Goal: Transaction & Acquisition: Purchase product/service

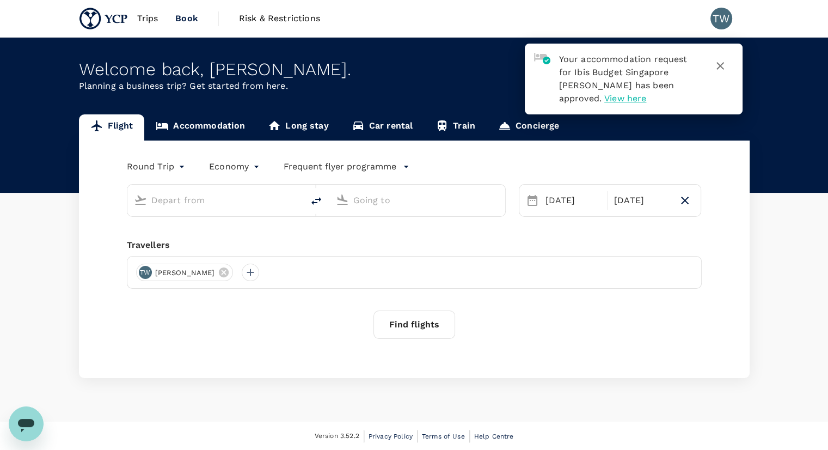
type input "[GEOGRAPHIC_DATA], [GEOGRAPHIC_DATA] (any)"
type input "Singapore Changi (SIN)"
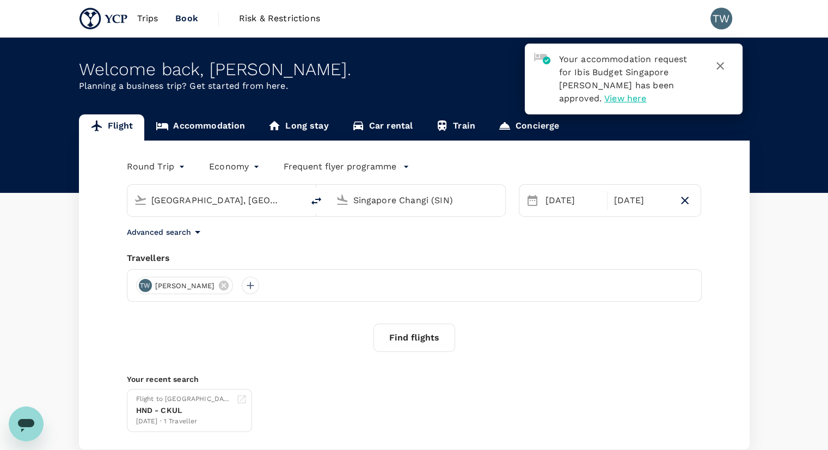
click at [719, 62] on icon "button" at bounding box center [720, 65] width 13 height 13
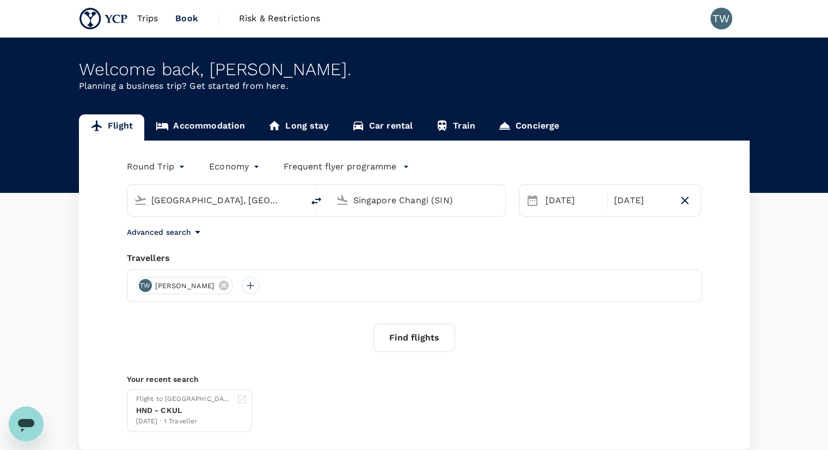
scroll to position [19, 0]
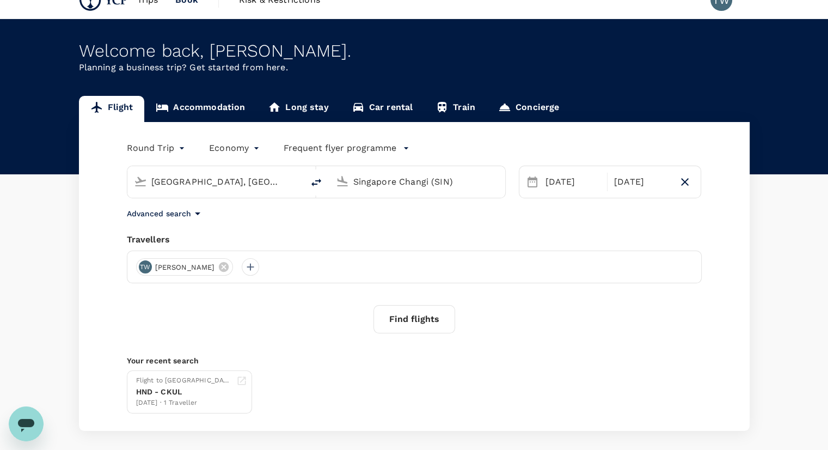
click at [265, 176] on input "[GEOGRAPHIC_DATA], [GEOGRAPHIC_DATA] (any)" at bounding box center [215, 181] width 129 height 17
click at [452, 175] on input "Singapore Changi (SIN)" at bounding box center [417, 181] width 129 height 17
click at [256, 175] on input "[GEOGRAPHIC_DATA], [GEOGRAPHIC_DATA] (any)" at bounding box center [215, 181] width 129 height 17
click at [418, 316] on button "Find flights" at bounding box center [415, 319] width 82 height 28
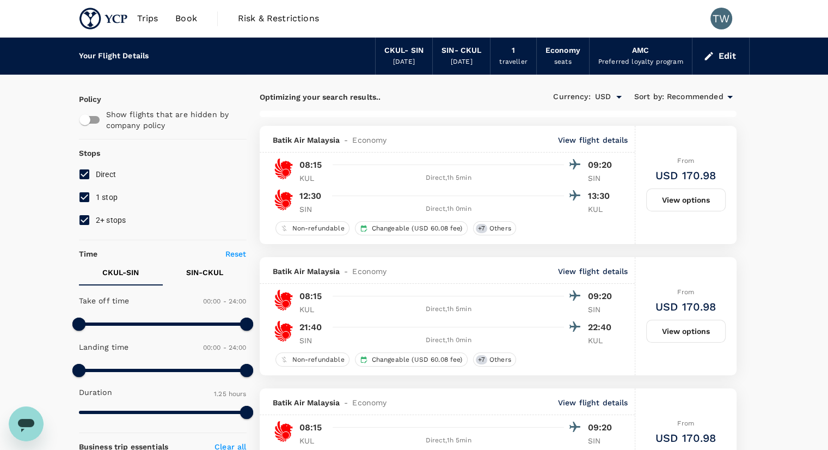
click at [82, 197] on input "1 stop" at bounding box center [84, 197] width 23 height 23
checkbox input "false"
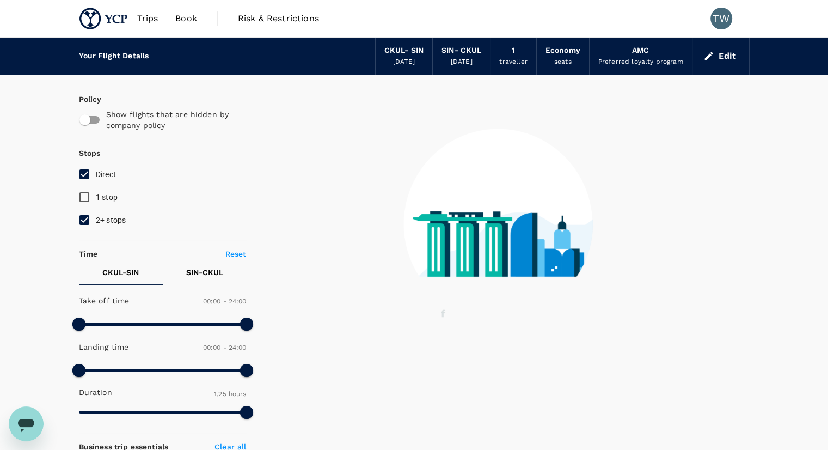
click at [87, 213] on input "2+ stops" at bounding box center [84, 220] width 23 height 23
checkbox input "false"
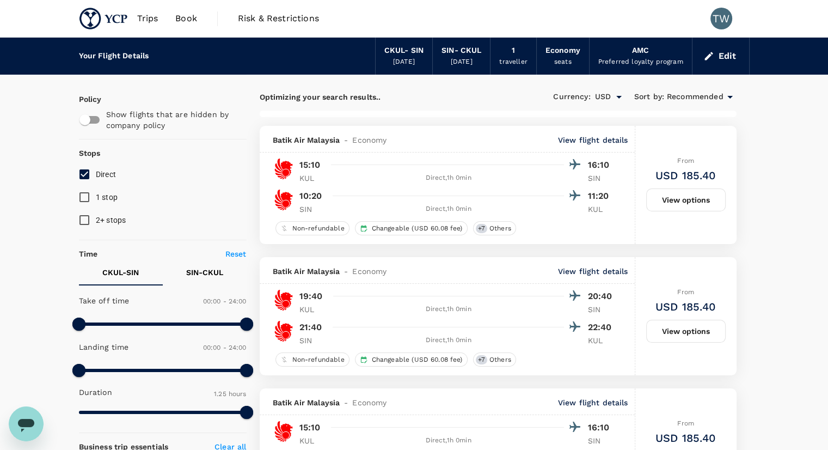
click at [718, 61] on button "Edit" at bounding box center [720, 55] width 39 height 17
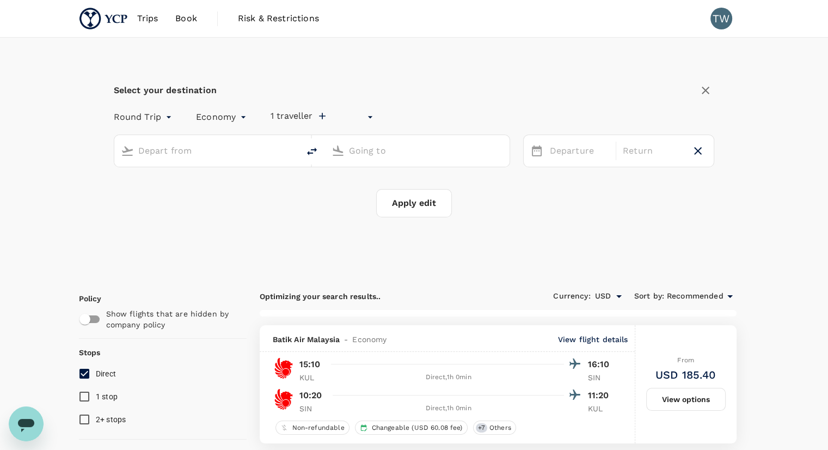
type input "undefined, undefined (any)"
type input "[GEOGRAPHIC_DATA], [GEOGRAPHIC_DATA] (any)"
type input "Singapore Changi (SIN)"
type input "[GEOGRAPHIC_DATA], [GEOGRAPHIC_DATA] (any)"
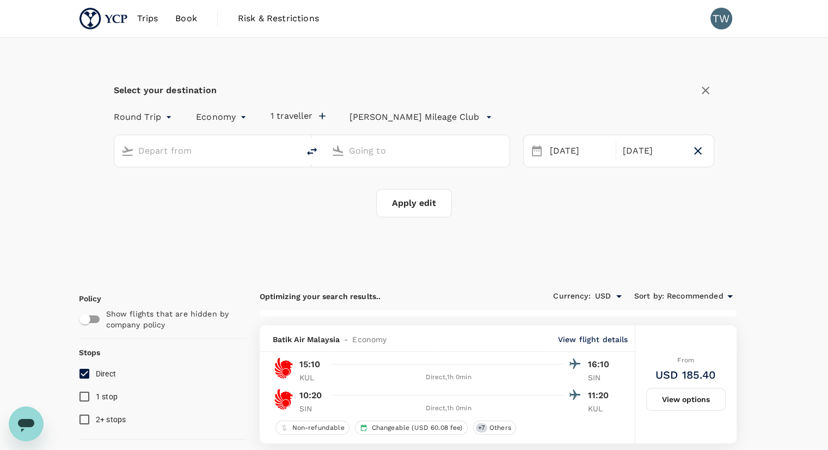
type input "Singapore Changi (SIN)"
click at [419, 117] on p "[PERSON_NAME] Mileage Club" at bounding box center [415, 117] width 130 height 13
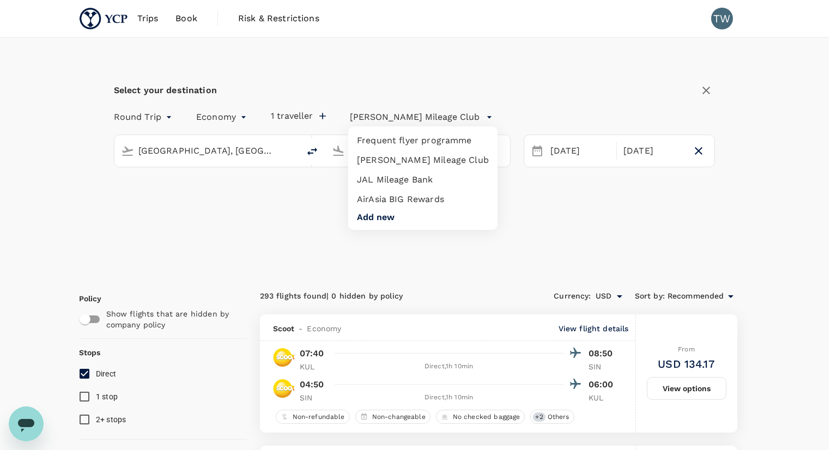
click at [428, 144] on li "Frequent flyer programme" at bounding box center [422, 141] width 149 height 20
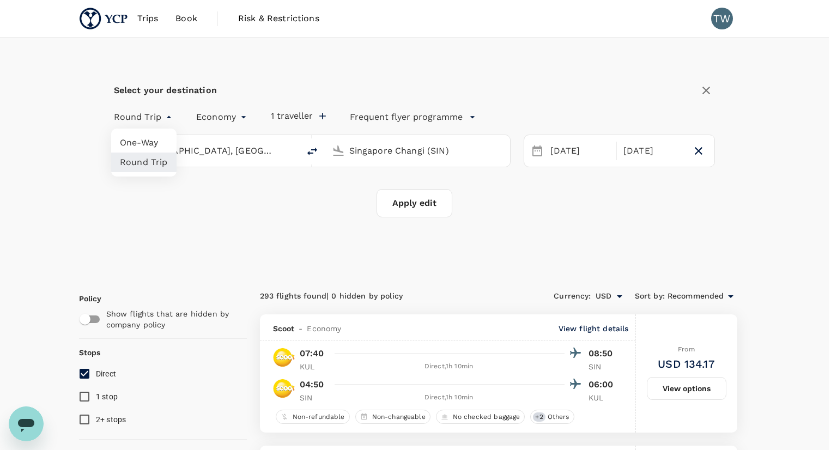
click at [151, 142] on li "One-Way" at bounding box center [143, 143] width 65 height 20
type input "oneway"
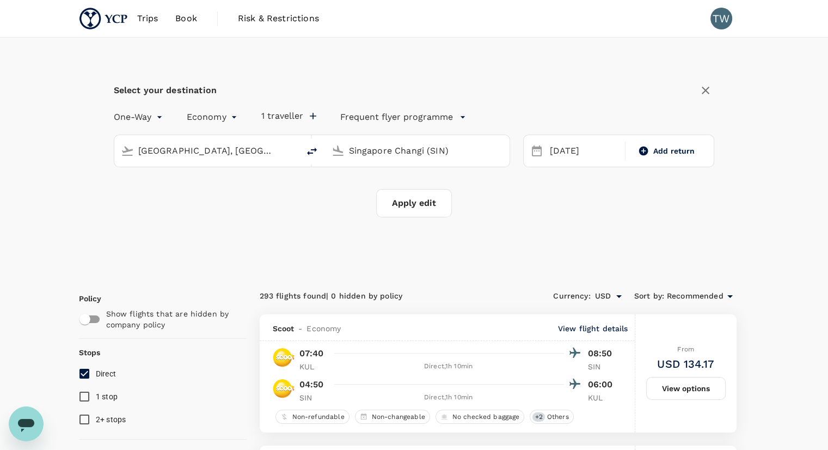
click at [411, 204] on button "Apply edit" at bounding box center [414, 203] width 76 height 28
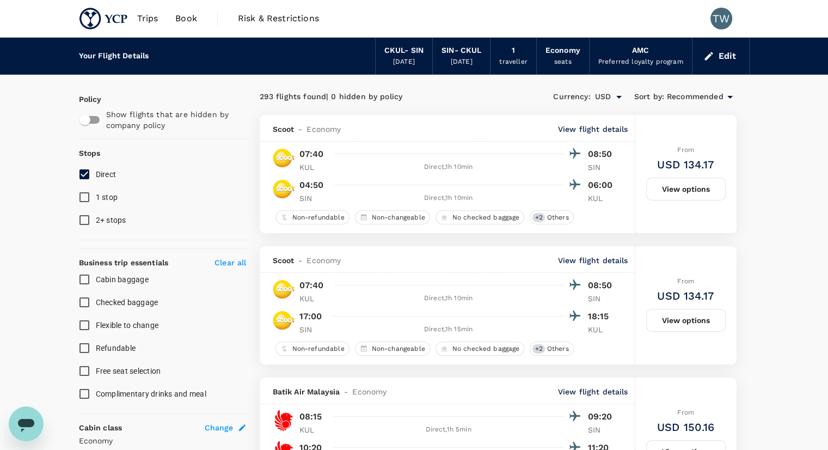
checkbox input "false"
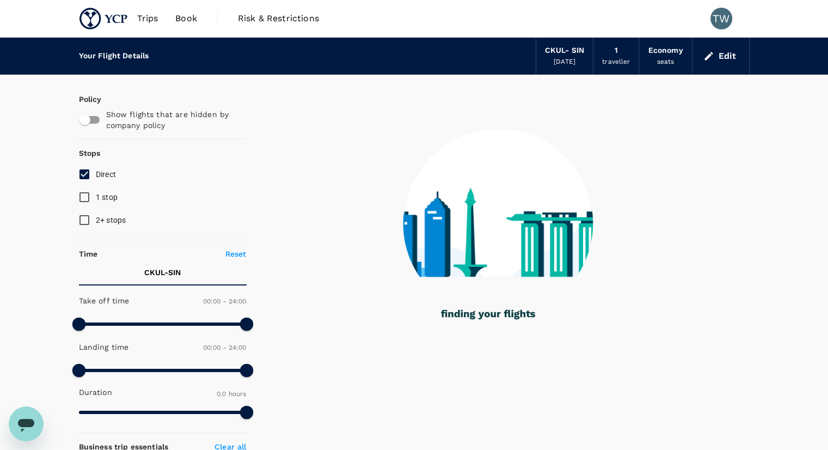
type input "895"
checkbox input "true"
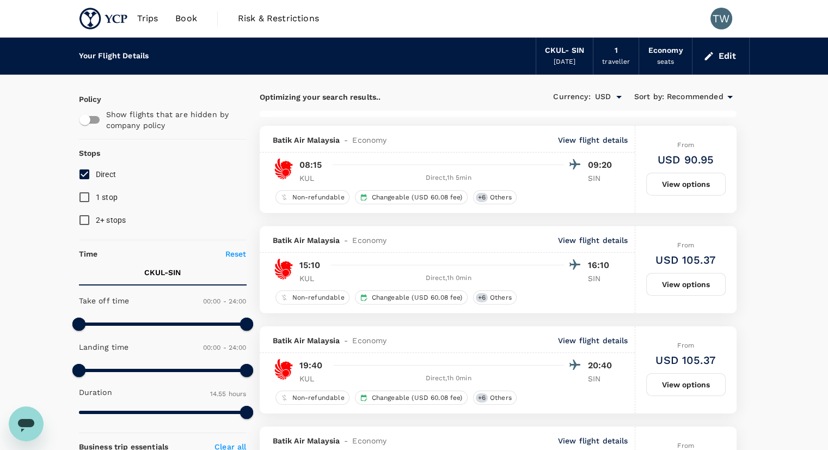
click at [574, 57] on div "[DATE]" at bounding box center [565, 62] width 22 height 11
click at [715, 62] on button "Edit" at bounding box center [720, 55] width 39 height 17
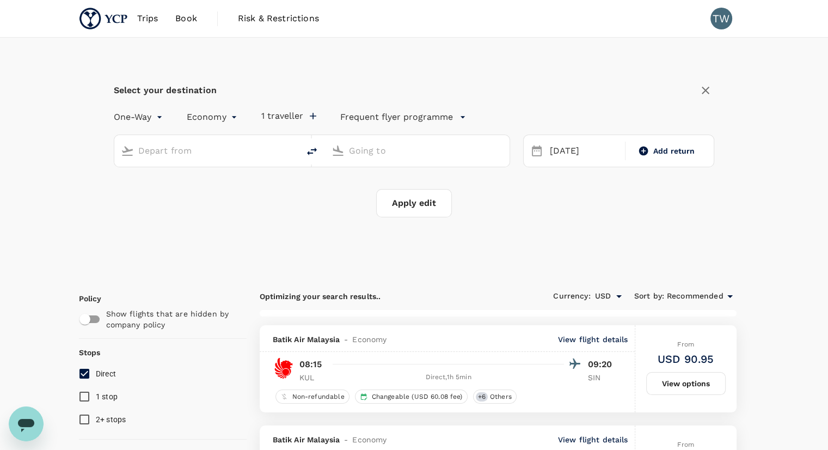
type input "[GEOGRAPHIC_DATA], [GEOGRAPHIC_DATA] (any)"
click at [442, 152] on input "Singapore Changi (SIN)" at bounding box center [418, 150] width 138 height 17
type input "s"
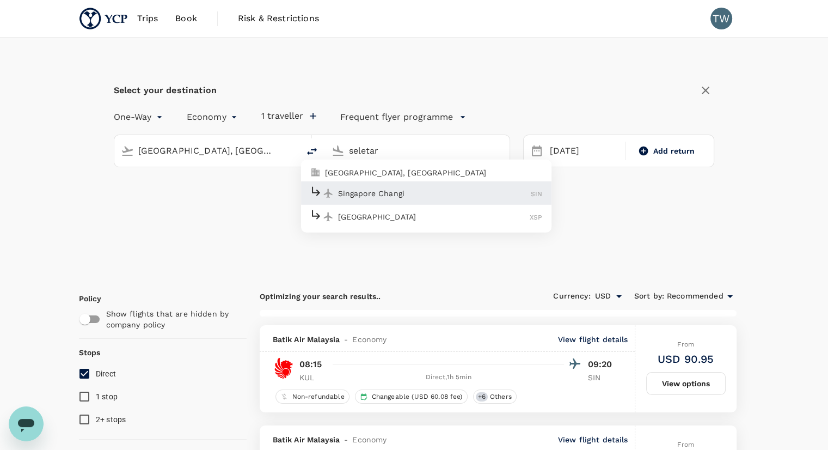
click at [386, 223] on div "[GEOGRAPHIC_DATA] XSP" at bounding box center [426, 216] width 233 height 17
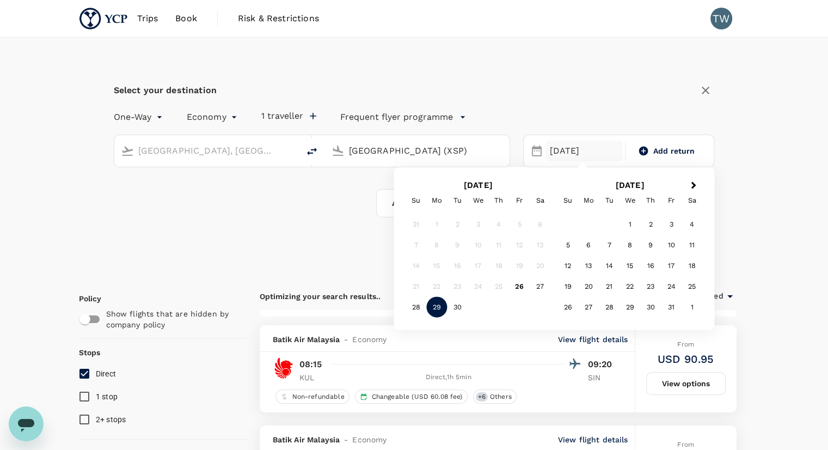
type input "[GEOGRAPHIC_DATA] (XSP)"
click at [437, 309] on div "29" at bounding box center [436, 307] width 21 height 21
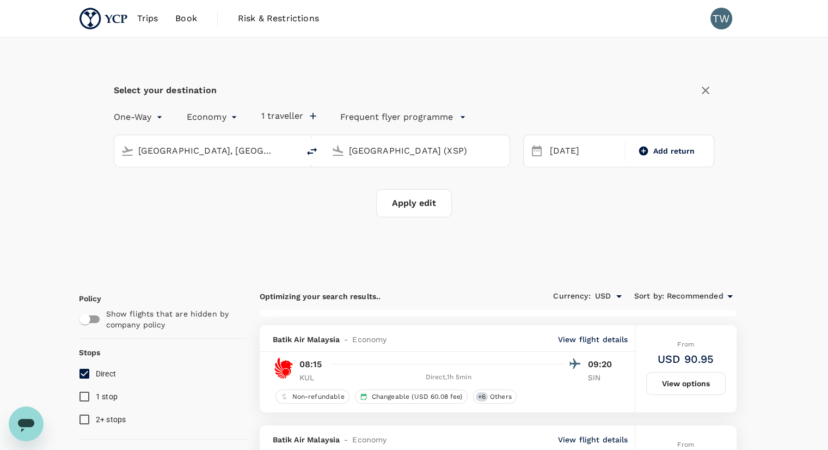
click at [419, 207] on button "Apply edit" at bounding box center [414, 203] width 76 height 28
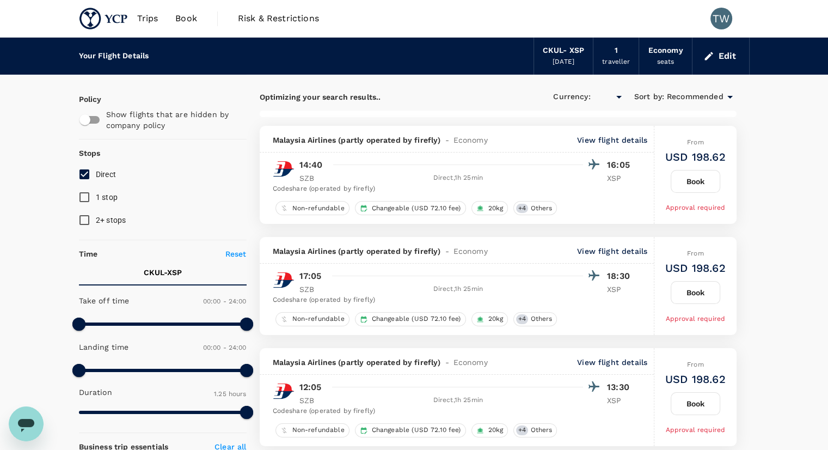
checkbox input "true"
type input "USD"
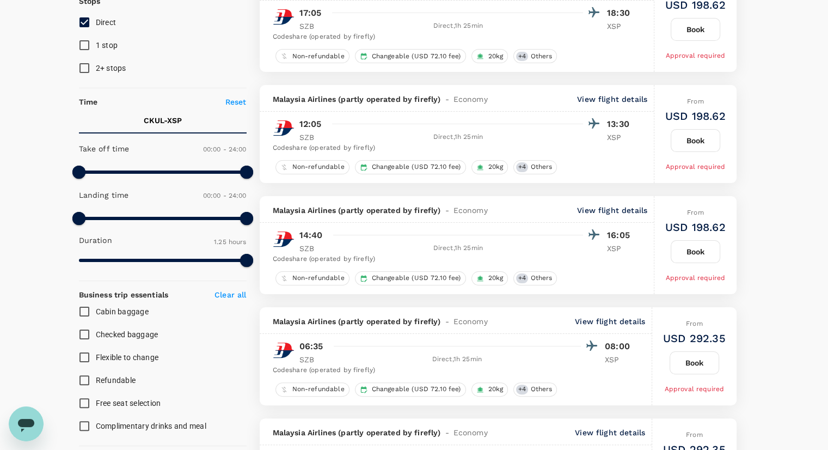
scroll to position [27, 0]
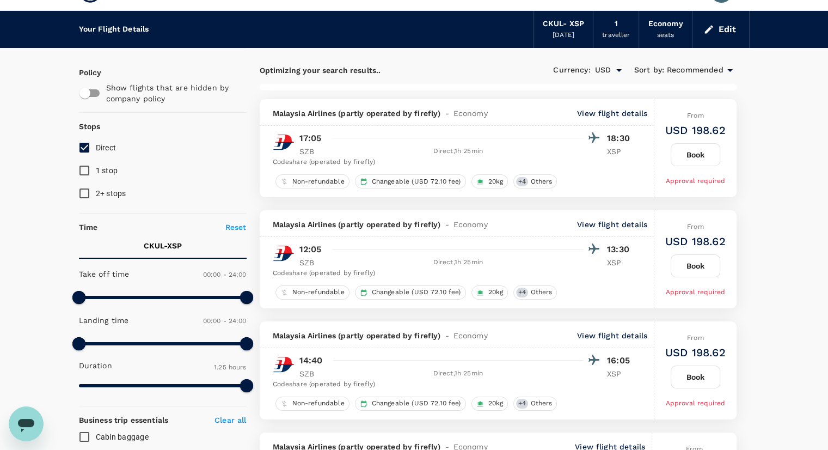
checkbox input "false"
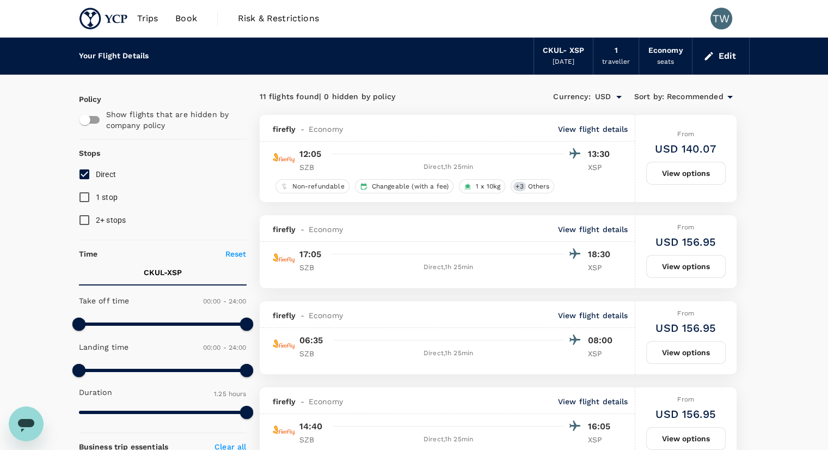
scroll to position [36, 0]
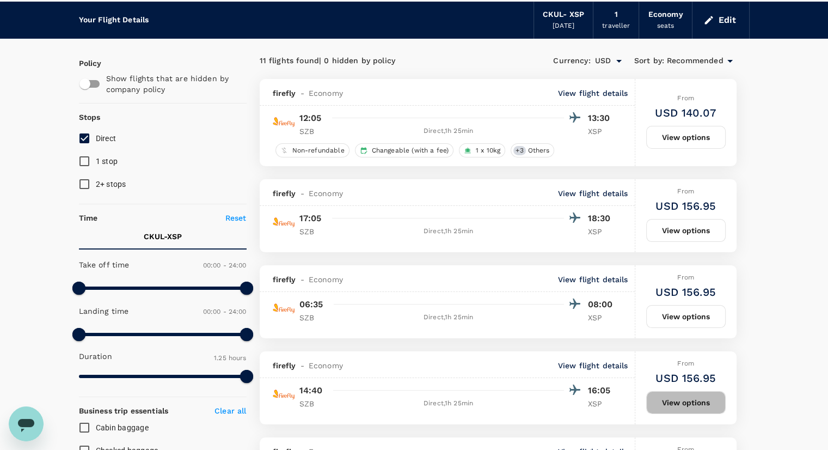
click at [675, 401] on button "View options" at bounding box center [686, 402] width 80 height 23
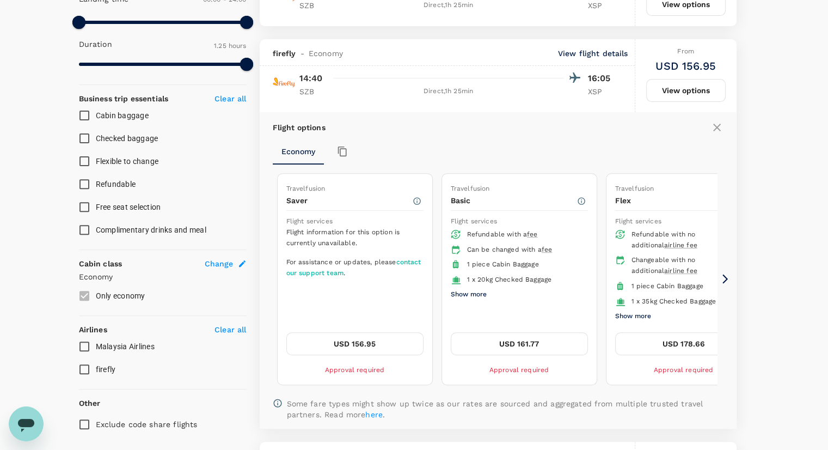
scroll to position [349, 0]
click at [533, 334] on button "USD 161.77" at bounding box center [519, 343] width 137 height 23
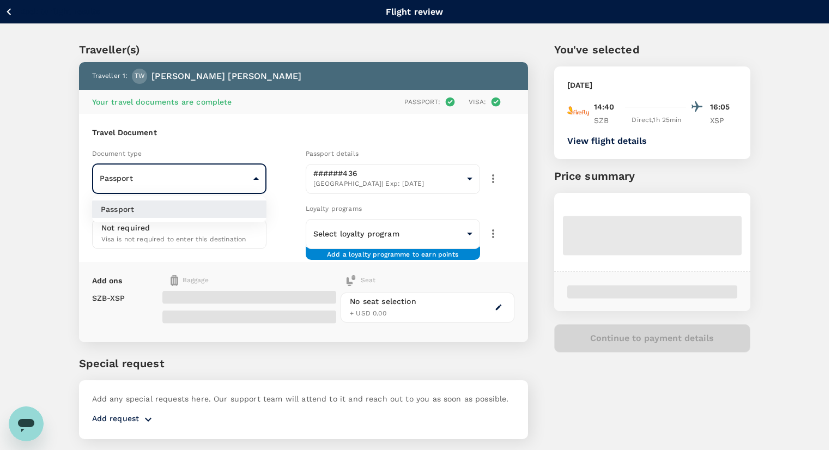
click at [220, 167] on body "Back to flight results Flight review Traveller(s) Traveller 1 : TW [PERSON_NAME…" at bounding box center [418, 240] width 837 height 481
click at [276, 154] on div at bounding box center [418, 225] width 837 height 450
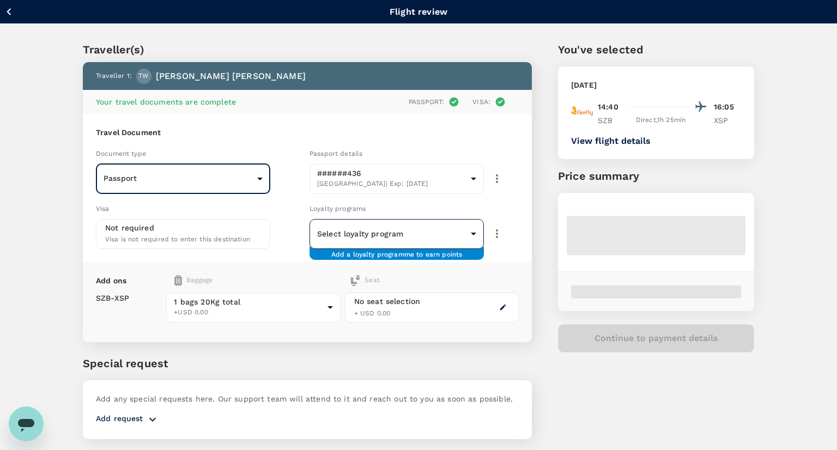
click at [388, 235] on body "Back to flight results Flight review Traveller(s) Traveller 1 : TW [PERSON_NAME…" at bounding box center [418, 240] width 837 height 481
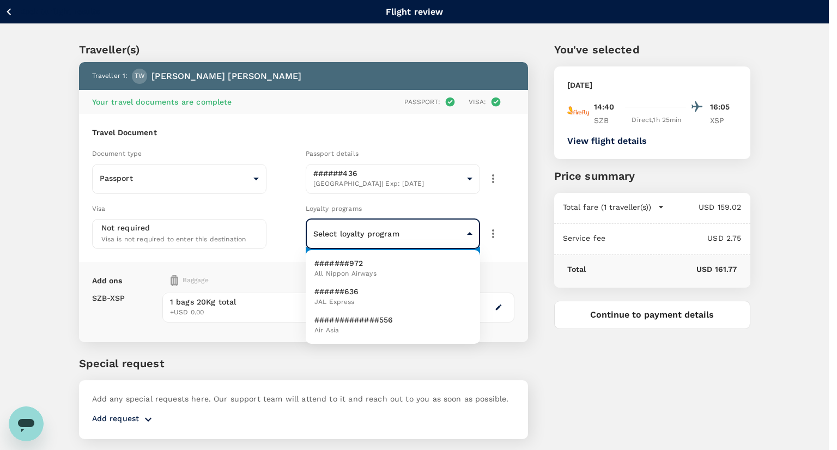
click at [266, 162] on div at bounding box center [418, 225] width 837 height 450
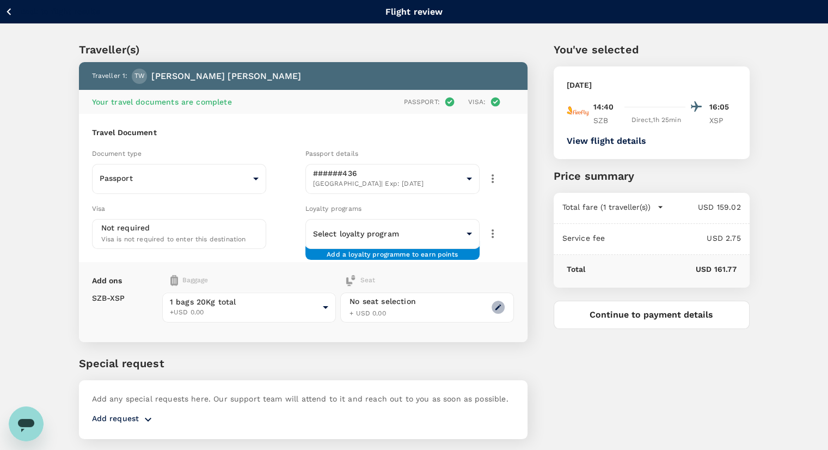
click at [493, 308] on button "button" at bounding box center [498, 307] width 13 height 13
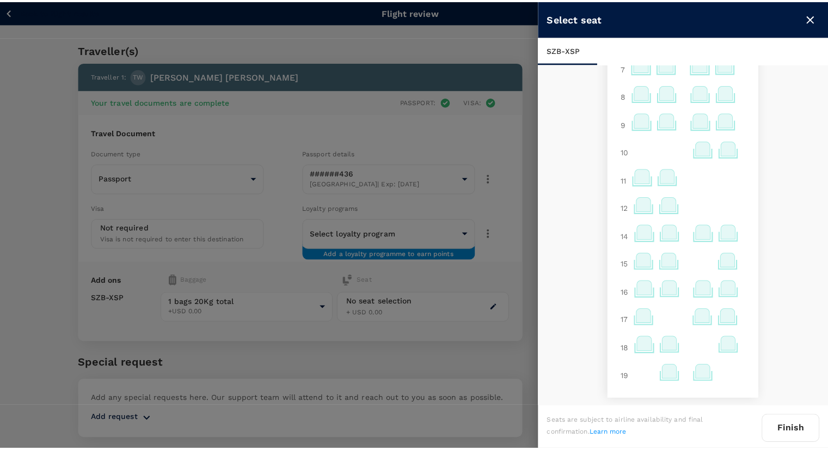
scroll to position [1, 0]
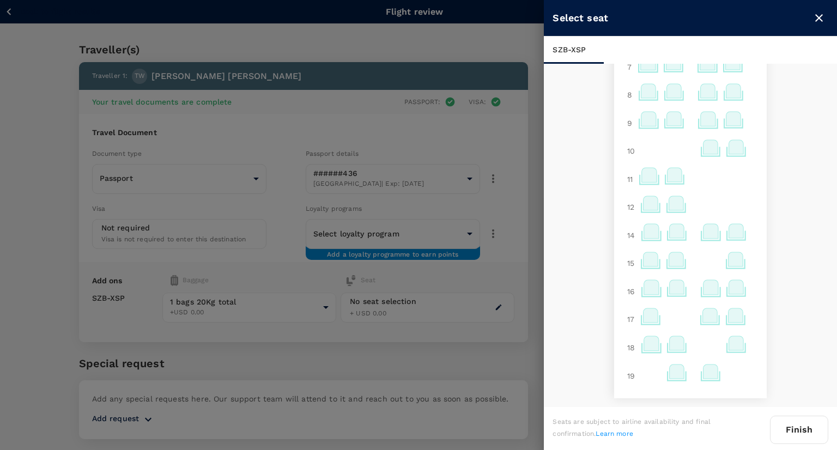
click at [703, 371] on icon at bounding box center [710, 371] width 15 height 14
click at [702, 346] on p "Select" at bounding box center [695, 345] width 24 height 11
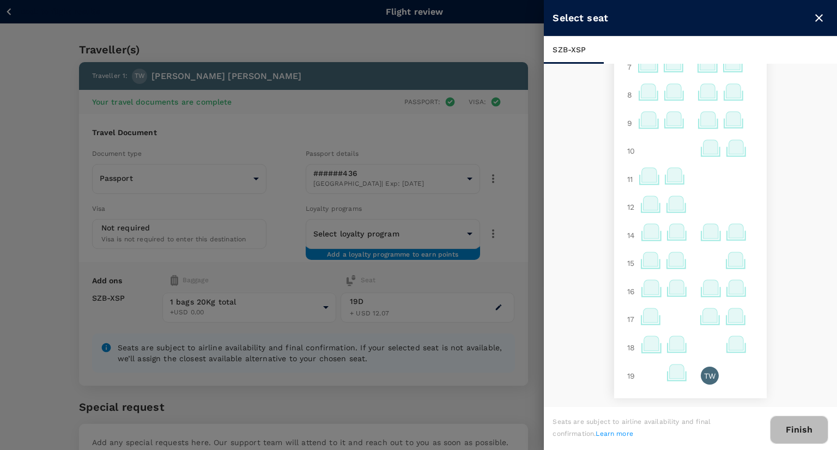
click at [793, 432] on button "Finish" at bounding box center [799, 430] width 58 height 28
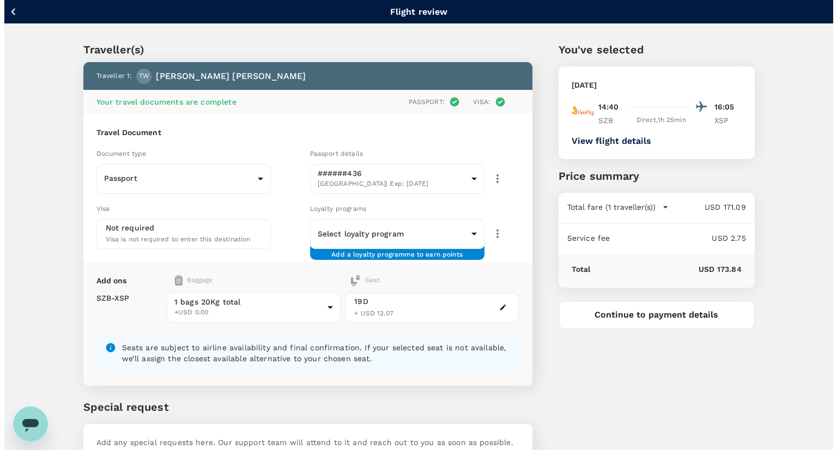
scroll to position [73, 0]
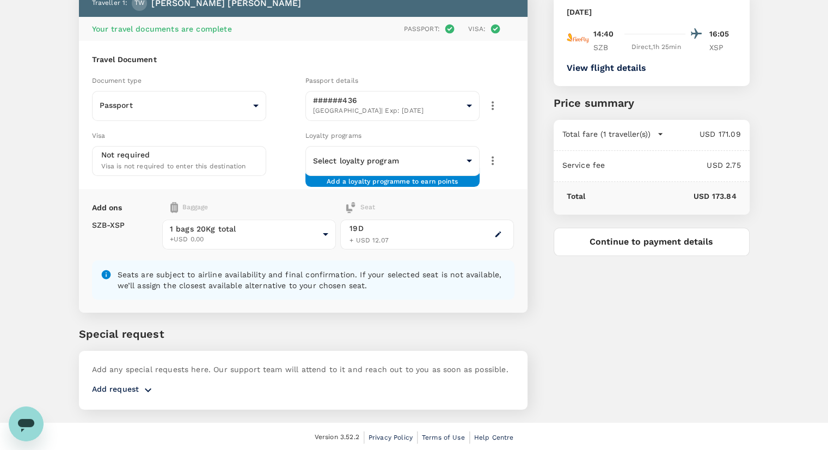
click at [623, 244] on button "Continue to payment details" at bounding box center [652, 242] width 196 height 28
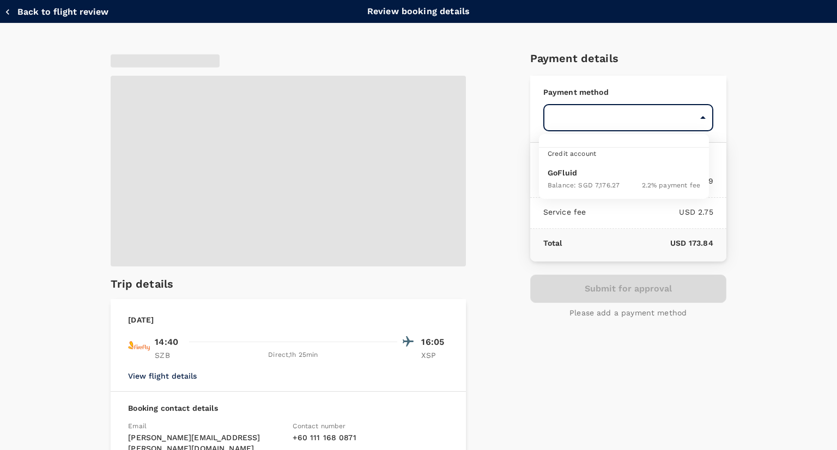
click at [628, 116] on body "Back to flight results Flight review Traveller(s) Traveller 1 : TW [PERSON_NAME…" at bounding box center [418, 189] width 837 height 525
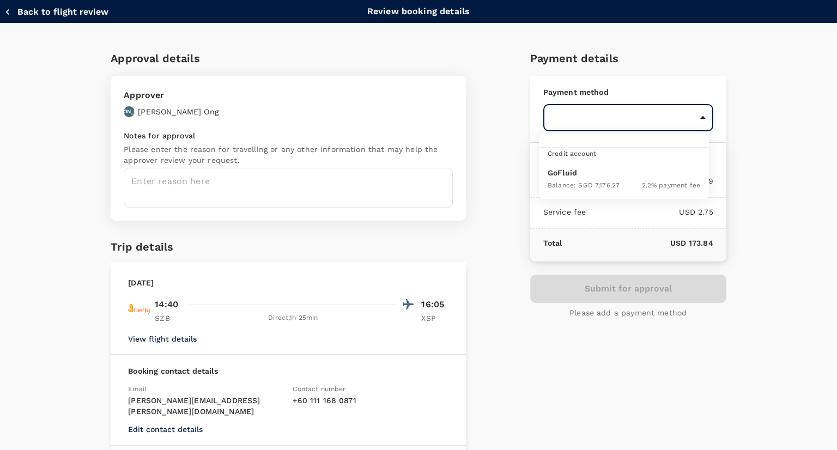
click at [620, 188] on div "Balance : SGD 7,176.27 2.2 % payment fee" at bounding box center [623, 184] width 152 height 13
type input "9ed849ef-52d9-4f6f-a067-9a09209040e1"
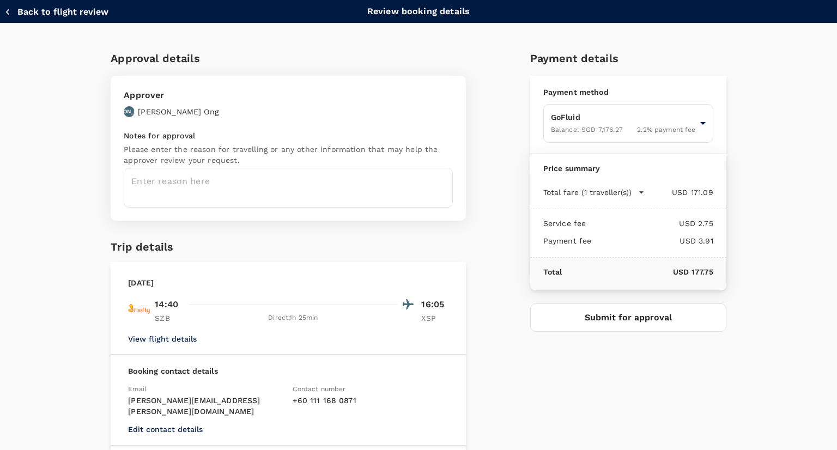
click at [349, 188] on textarea at bounding box center [288, 188] width 329 height 40
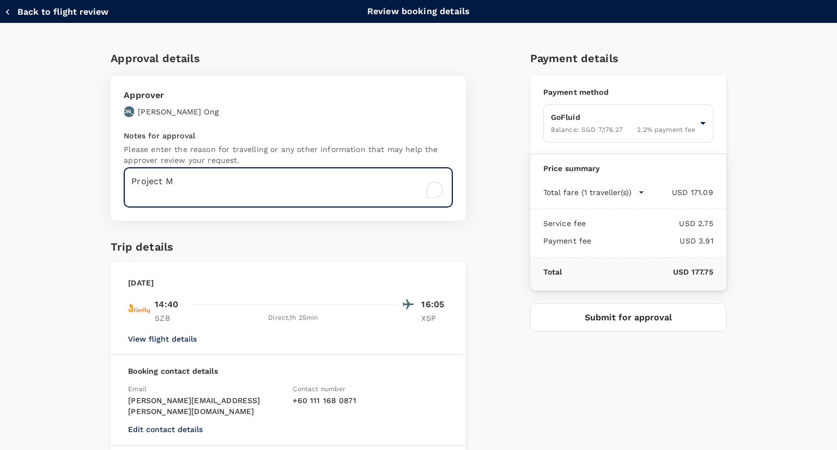
scroll to position [63, 0]
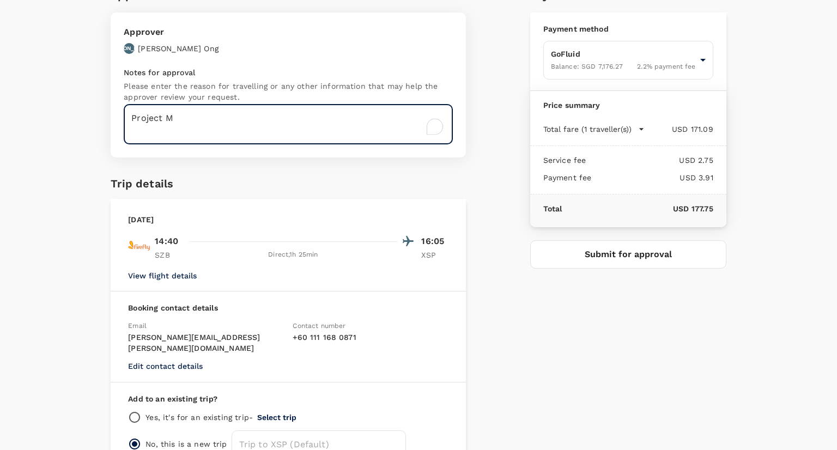
type textarea "Project M"
click at [634, 257] on button "Submit for approval" at bounding box center [628, 254] width 196 height 28
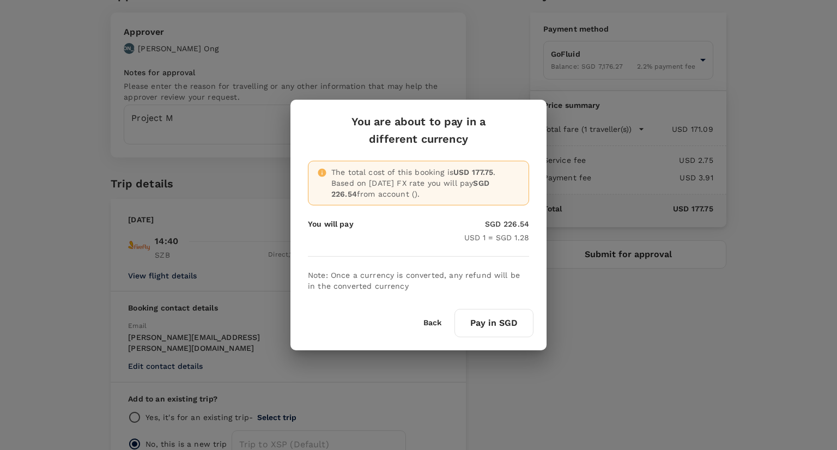
click at [487, 318] on button "Pay in SGD" at bounding box center [493, 323] width 79 height 28
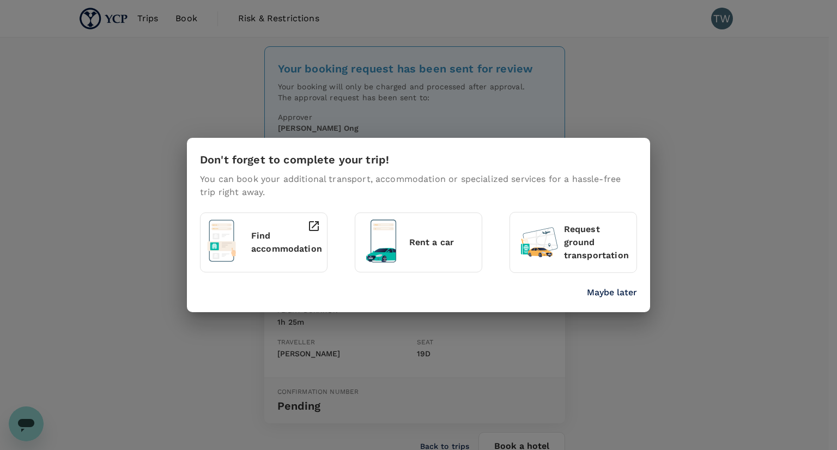
click at [680, 93] on div "Don't forget to complete your trip! You can book your additional transport, acc…" at bounding box center [418, 225] width 837 height 450
click at [614, 297] on p "Maybe later" at bounding box center [612, 292] width 50 height 13
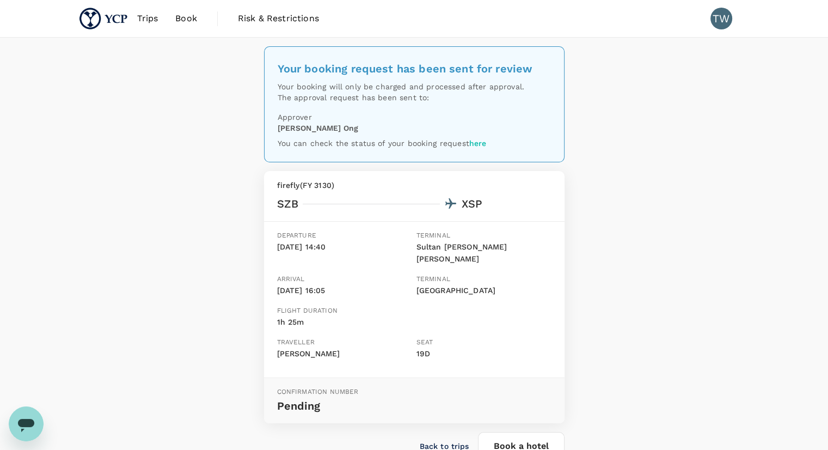
click at [150, 21] on span "Trips" at bounding box center [147, 18] width 21 height 13
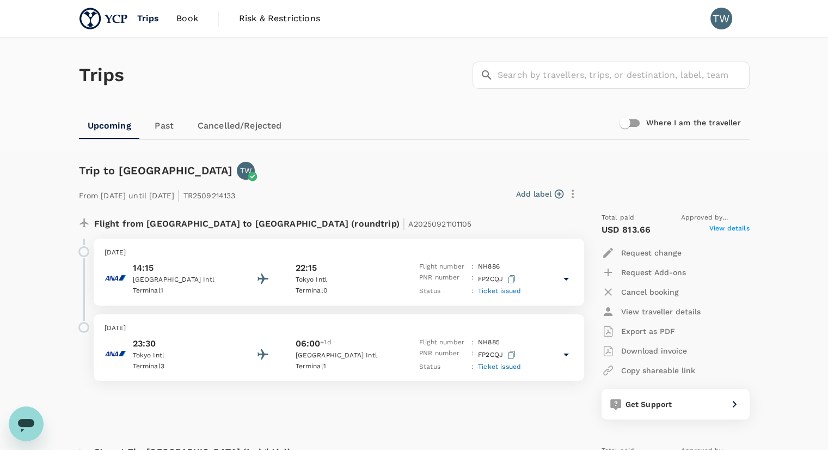
click at [193, 22] on span "Book" at bounding box center [187, 18] width 22 height 13
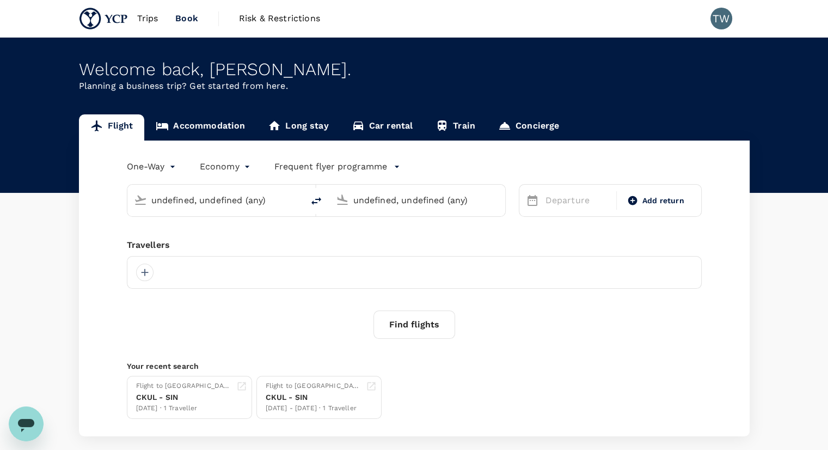
type input "[GEOGRAPHIC_DATA], [GEOGRAPHIC_DATA] (any)"
type input "[GEOGRAPHIC_DATA] (XSP)"
type input "[GEOGRAPHIC_DATA], [GEOGRAPHIC_DATA] (any)"
type input "[GEOGRAPHIC_DATA] (XSP)"
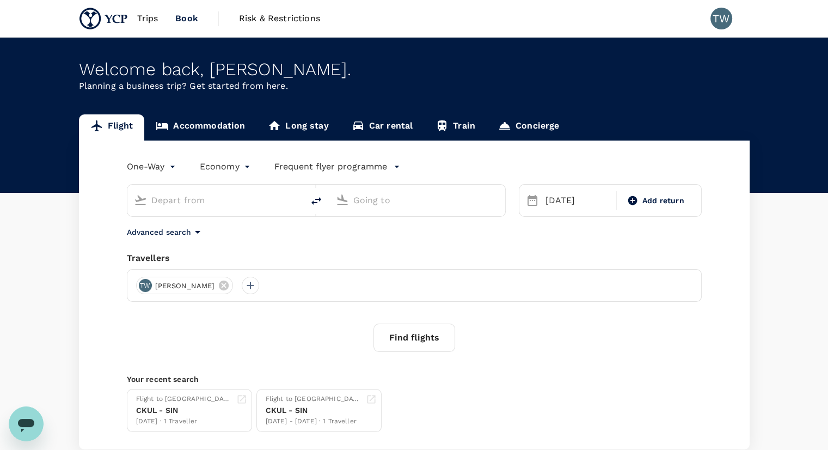
type input "[GEOGRAPHIC_DATA], [GEOGRAPHIC_DATA] (any)"
type input "[GEOGRAPHIC_DATA] (XSP)"
click at [321, 204] on icon "delete" at bounding box center [316, 200] width 13 height 13
type input "[GEOGRAPHIC_DATA] (XSP)"
type input "[GEOGRAPHIC_DATA], [GEOGRAPHIC_DATA] (any)"
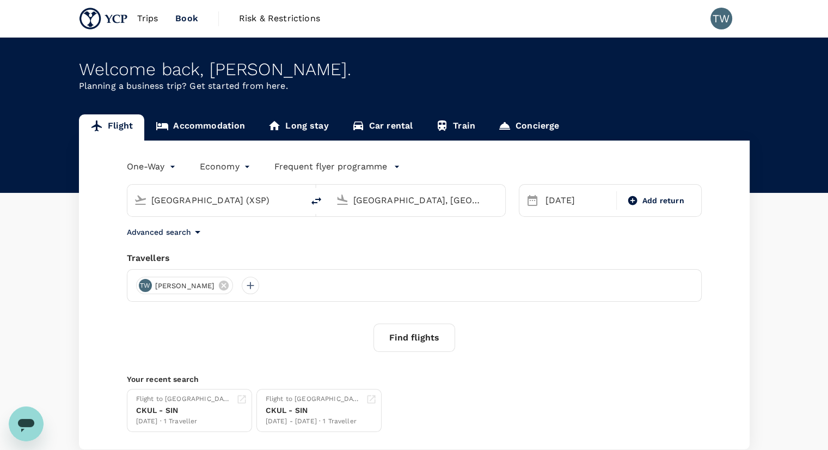
click at [254, 199] on input "[GEOGRAPHIC_DATA] (XSP)" at bounding box center [215, 200] width 129 height 17
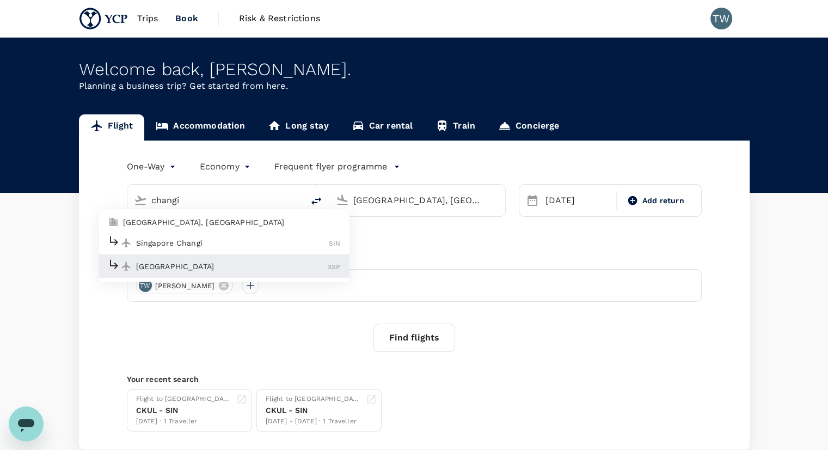
click at [196, 239] on p "Singapore Changi" at bounding box center [232, 242] width 193 height 11
type input "Singapore Changi (SIN)"
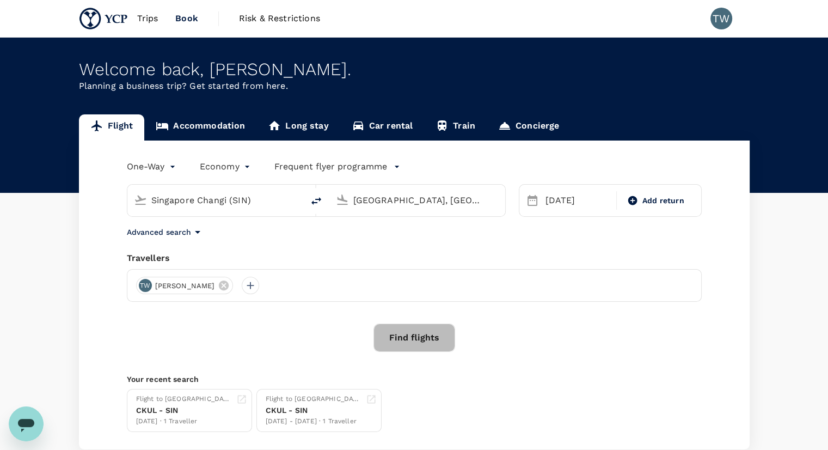
click at [406, 334] on button "Find flights" at bounding box center [415, 338] width 82 height 28
click at [566, 201] on div "[DATE]" at bounding box center [578, 201] width 74 height 22
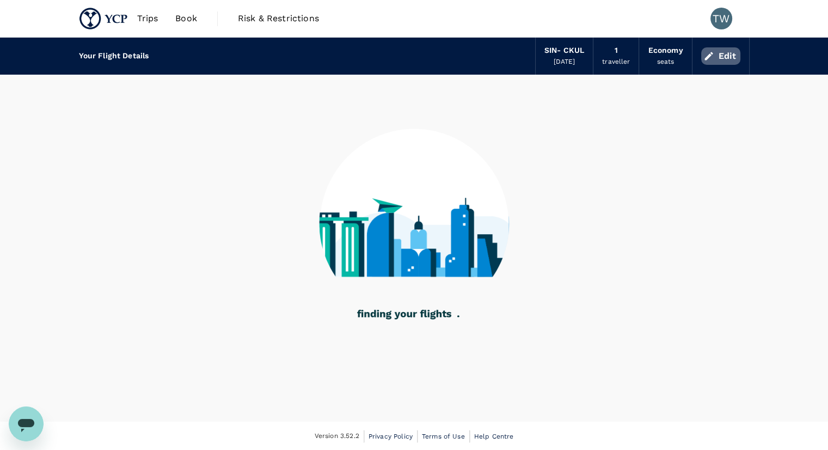
click at [717, 62] on button "Edit" at bounding box center [720, 55] width 39 height 17
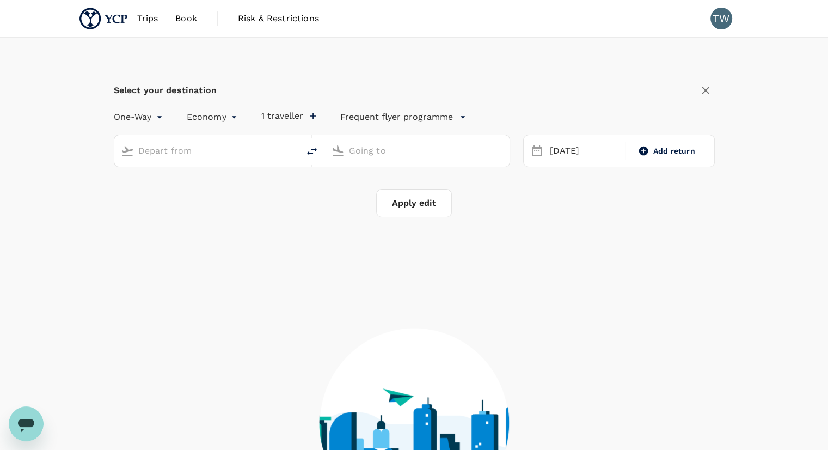
type input "Singapore Changi (SIN)"
type input "[GEOGRAPHIC_DATA], [GEOGRAPHIC_DATA] (any)"
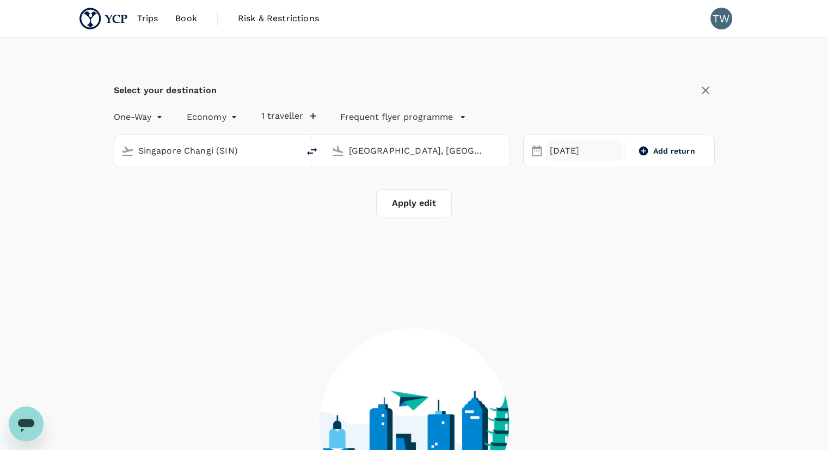
click at [558, 157] on div "[DATE]" at bounding box center [585, 151] width 78 height 21
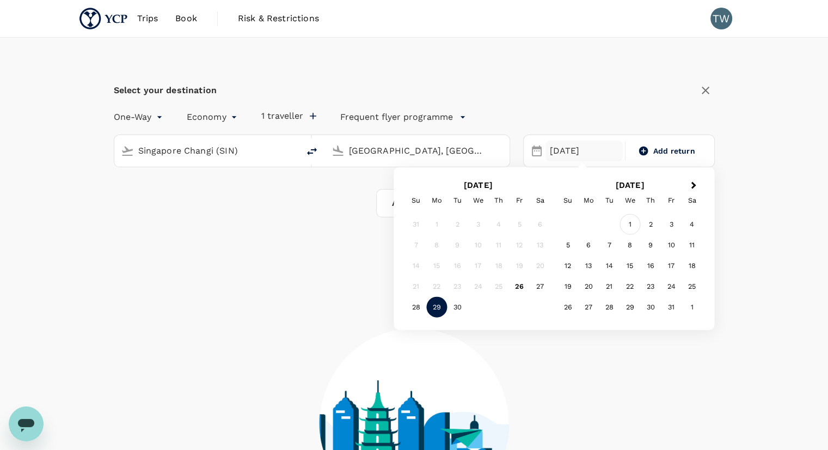
click at [630, 218] on div "1" at bounding box center [630, 224] width 21 height 21
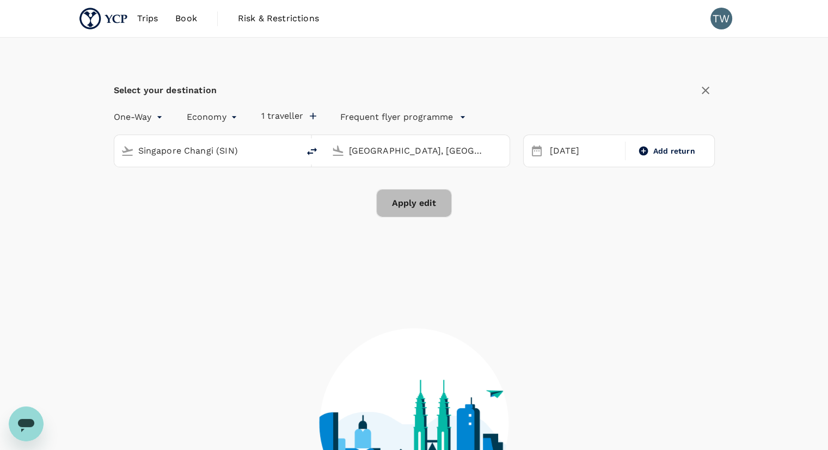
click at [422, 200] on button "Apply edit" at bounding box center [414, 203] width 76 height 28
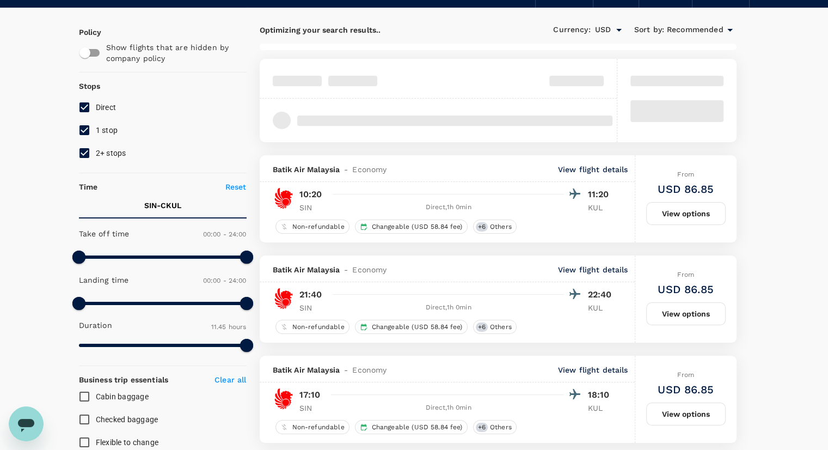
scroll to position [72, 0]
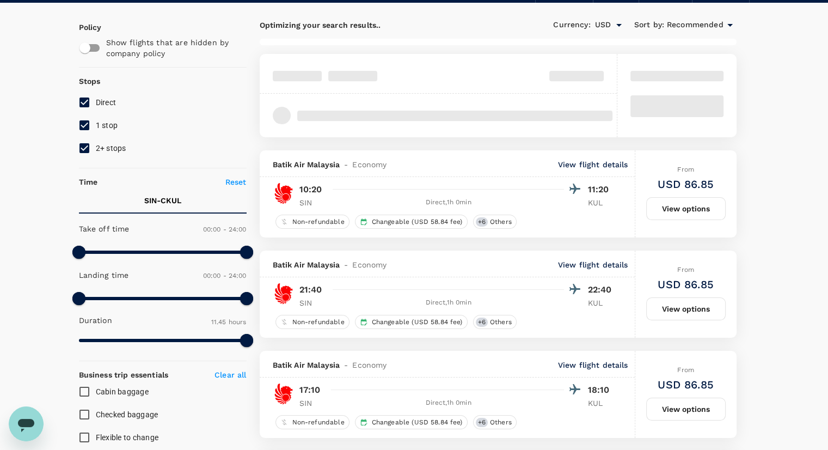
type input "815"
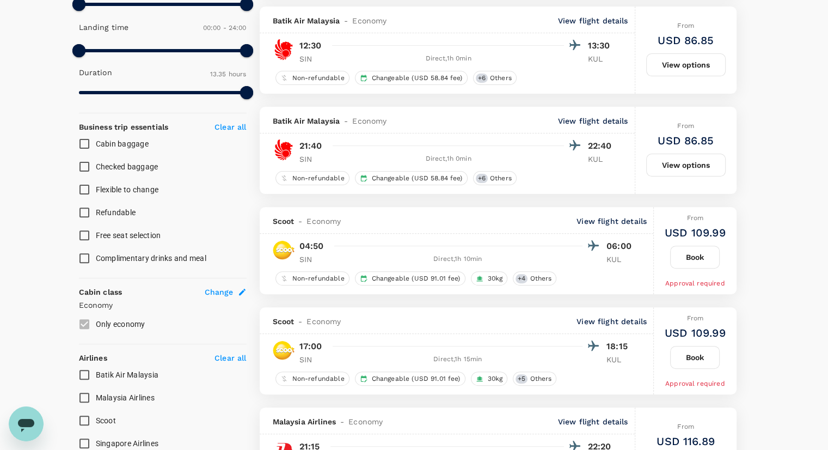
scroll to position [0, 0]
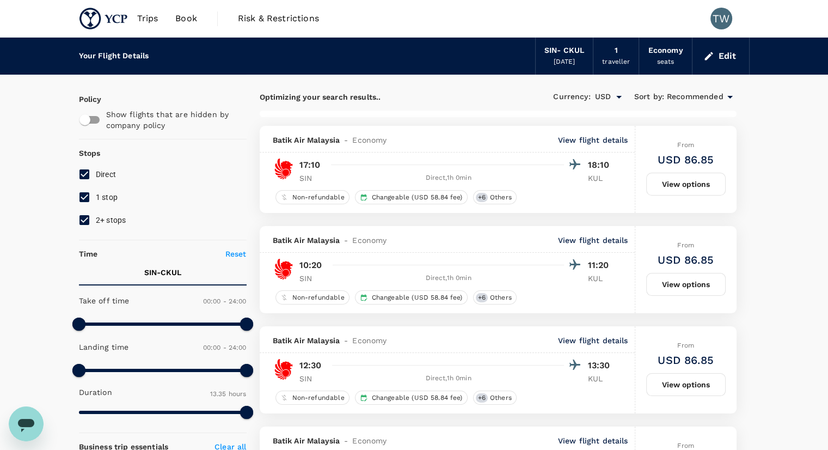
click at [88, 215] on input "2+ stops" at bounding box center [84, 220] width 23 height 23
checkbox input "false"
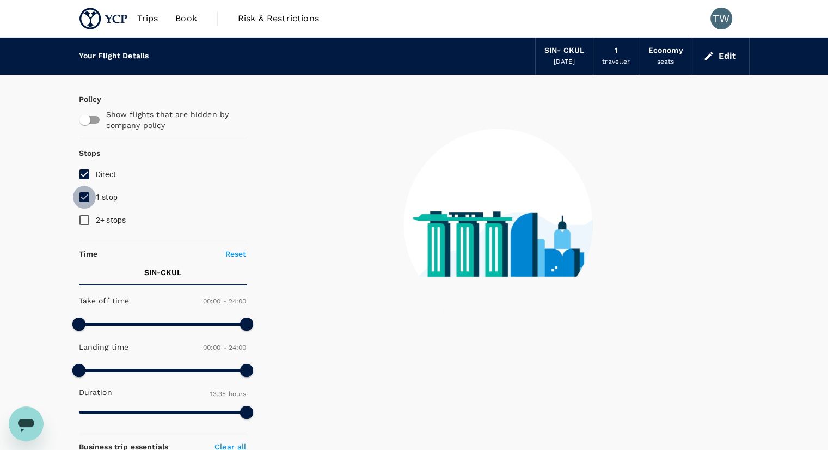
click at [85, 201] on input "1 stop" at bounding box center [84, 197] width 23 height 23
checkbox input "false"
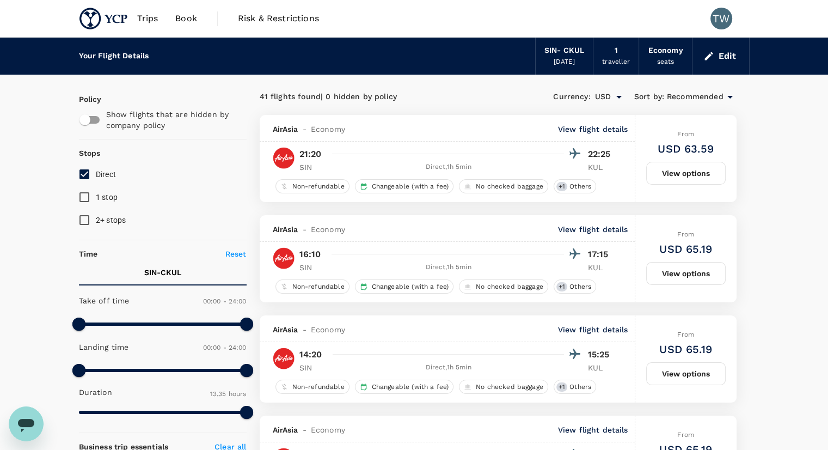
click at [719, 96] on span "Recommended" at bounding box center [695, 97] width 57 height 12
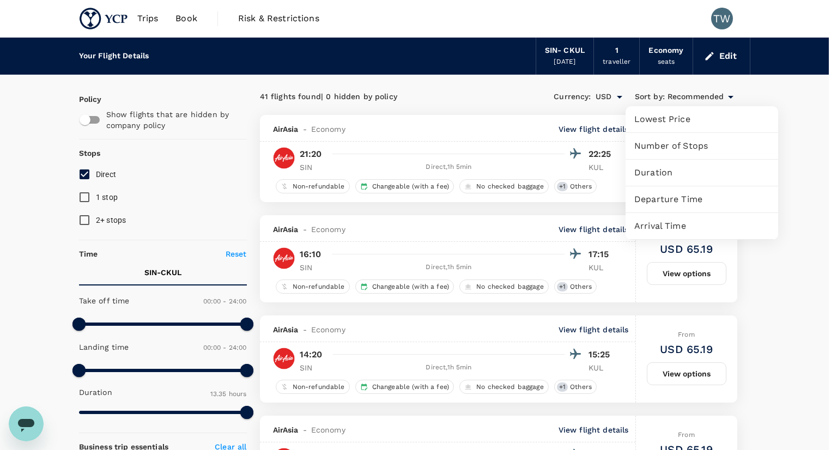
click at [676, 205] on span "Departure Time" at bounding box center [701, 199] width 135 height 13
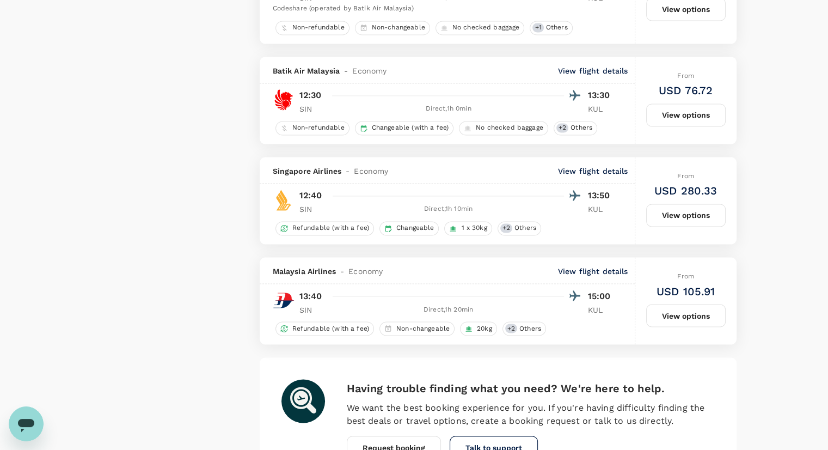
scroll to position [1900, 0]
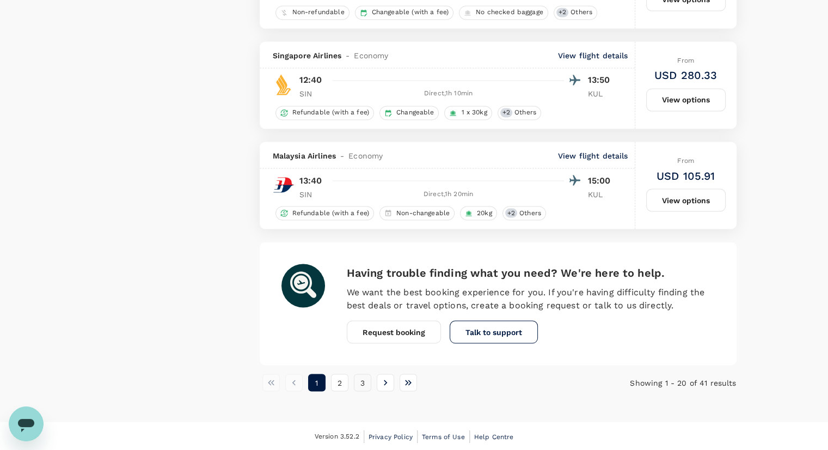
click at [364, 375] on button "3" at bounding box center [362, 382] width 17 height 17
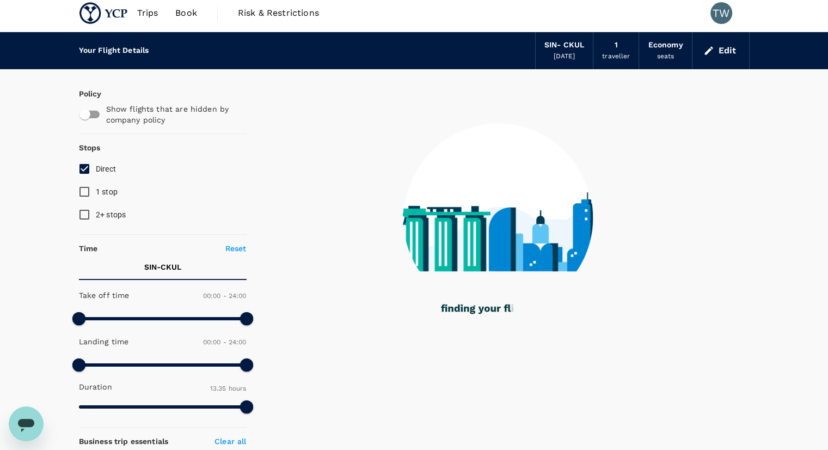
scroll to position [0, 0]
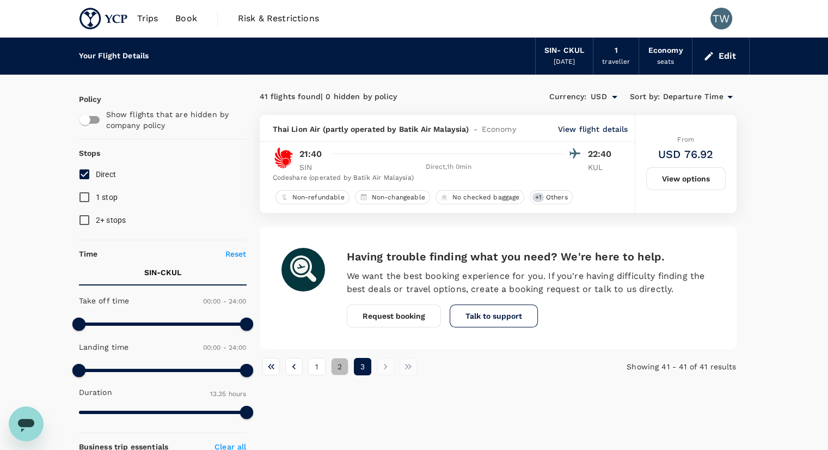
click at [344, 364] on button "2" at bounding box center [339, 366] width 17 height 17
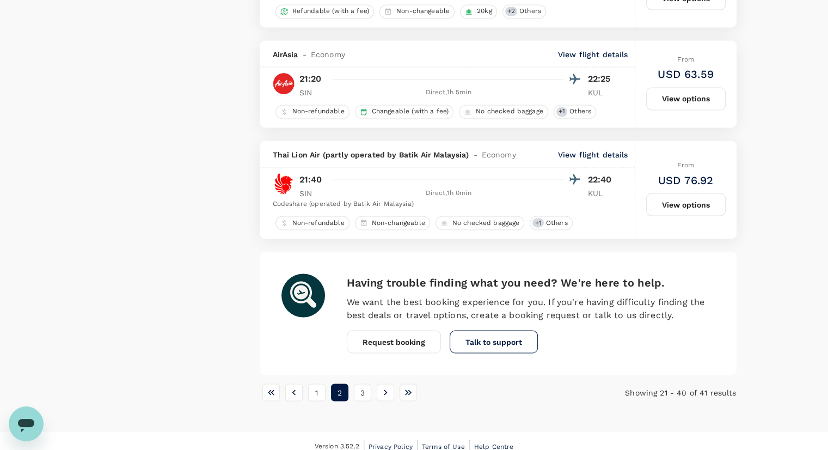
scroll to position [1894, 0]
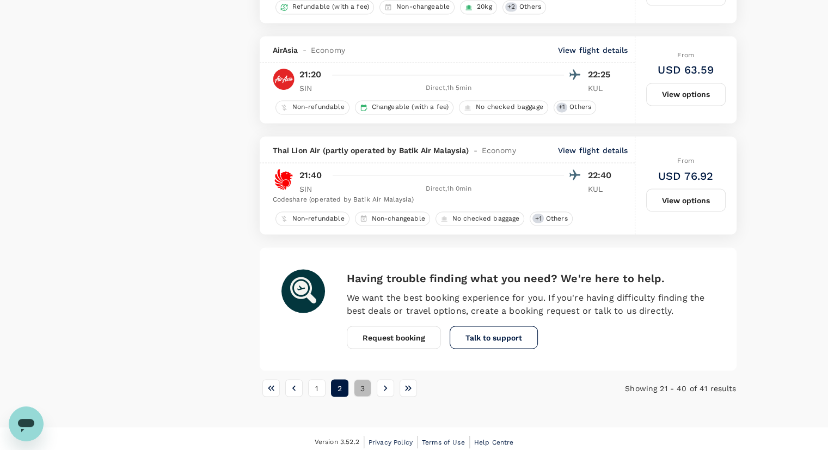
click at [367, 388] on button "3" at bounding box center [362, 387] width 17 height 17
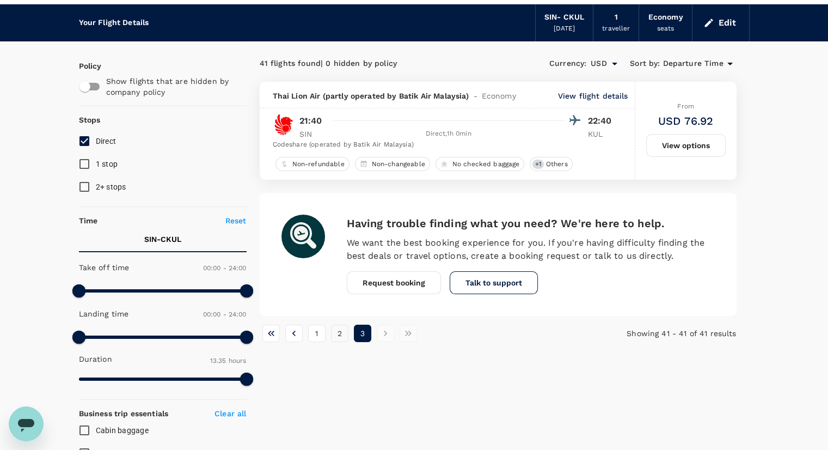
scroll to position [0, 0]
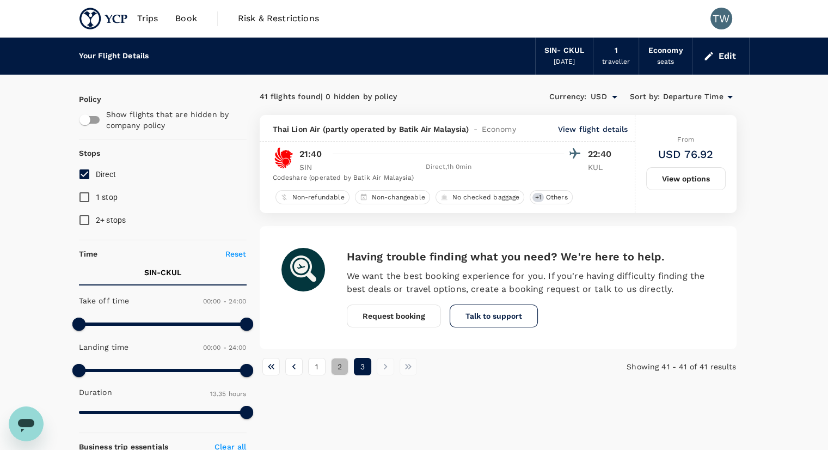
click at [343, 367] on button "2" at bounding box center [339, 366] width 17 height 17
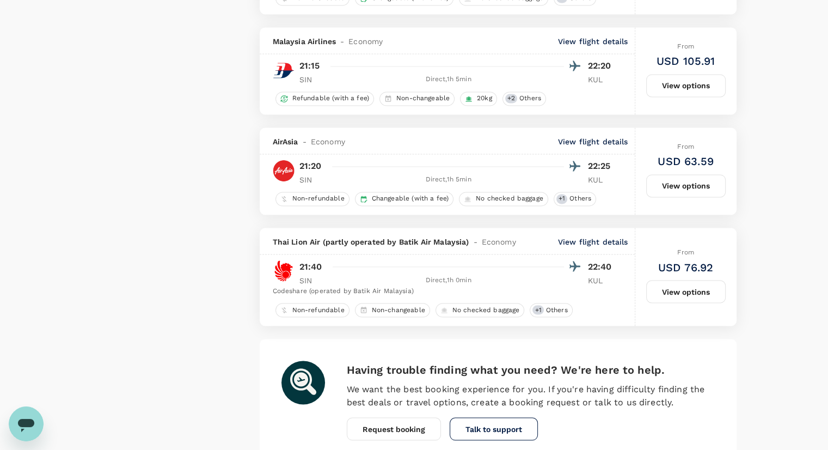
scroll to position [1802, 0]
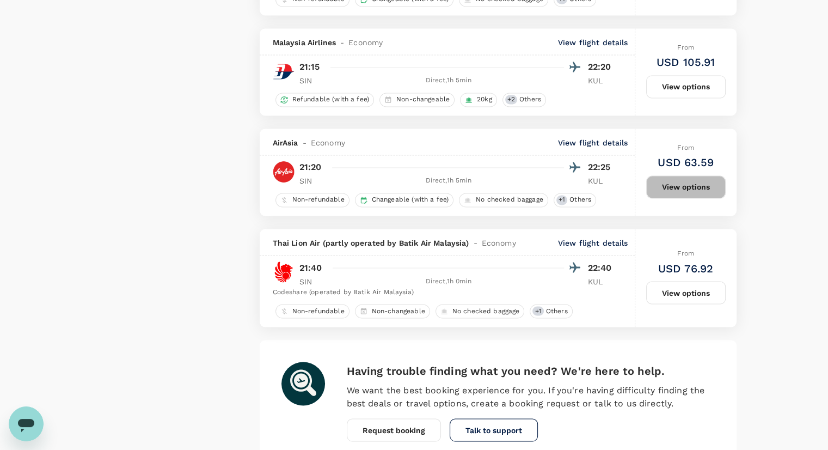
click at [682, 185] on button "View options" at bounding box center [686, 186] width 80 height 23
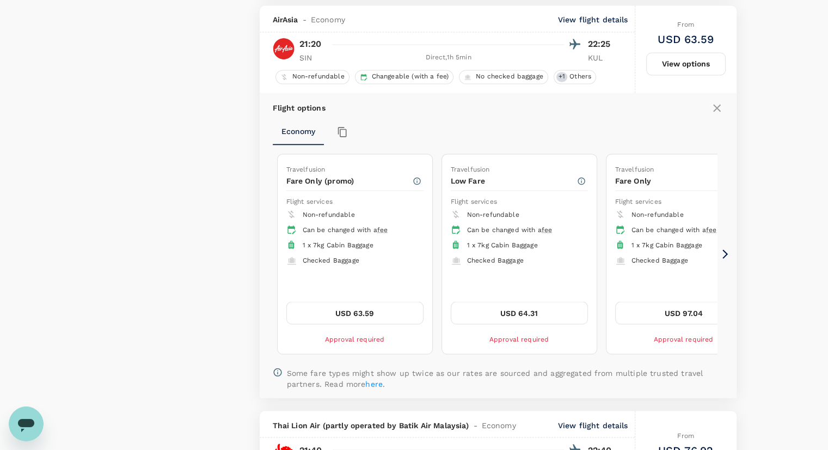
scroll to position [1930, 0]
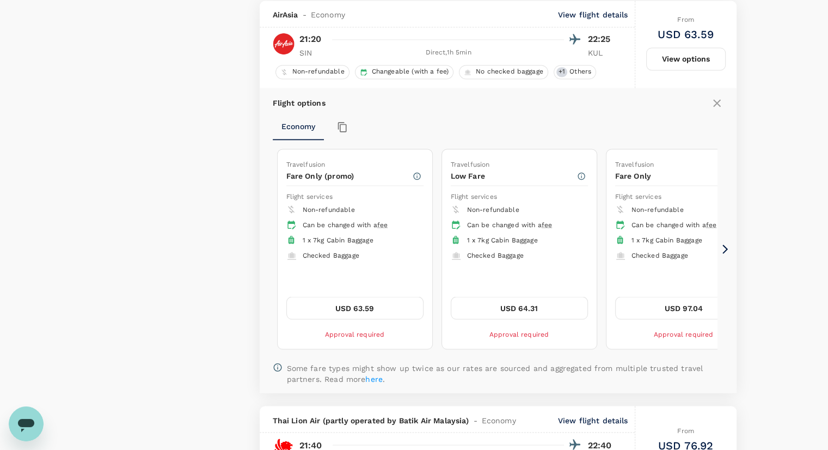
click at [723, 245] on icon at bounding box center [725, 249] width 5 height 9
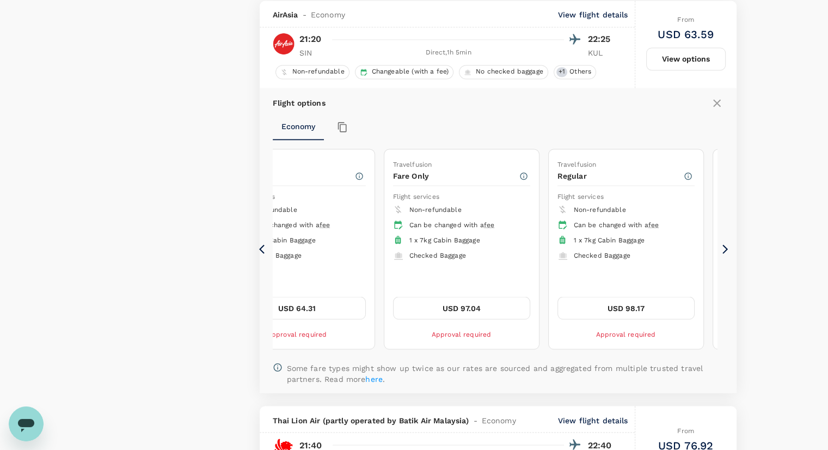
click at [473, 306] on button "USD 97.04" at bounding box center [461, 307] width 137 height 23
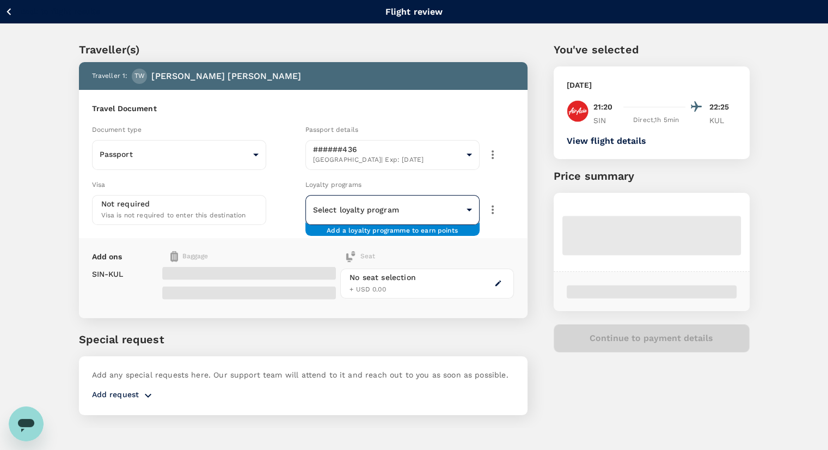
click at [370, 210] on body "Back to flight results Flight review Traveller(s) Traveller 1 : TW Tomoyuki Wat…" at bounding box center [414, 239] width 828 height 479
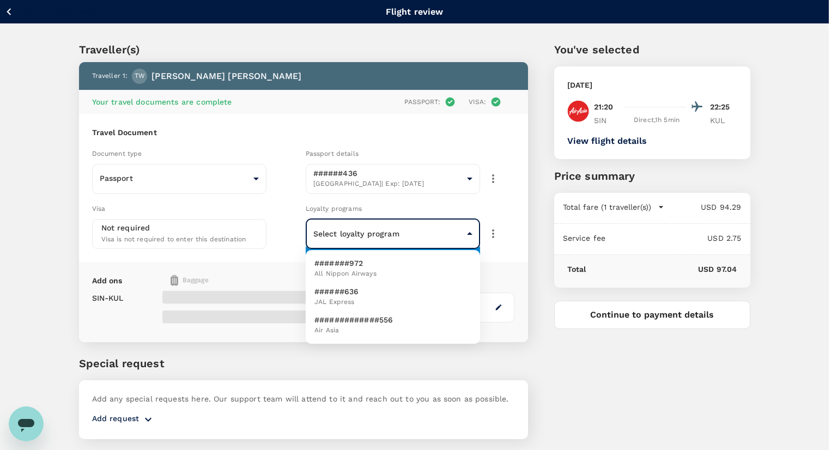
click at [383, 330] on span "Air Asia" at bounding box center [353, 330] width 78 height 11
type input "bb05b8fa-9a58-4ba1-8b77-59f298ed7953"
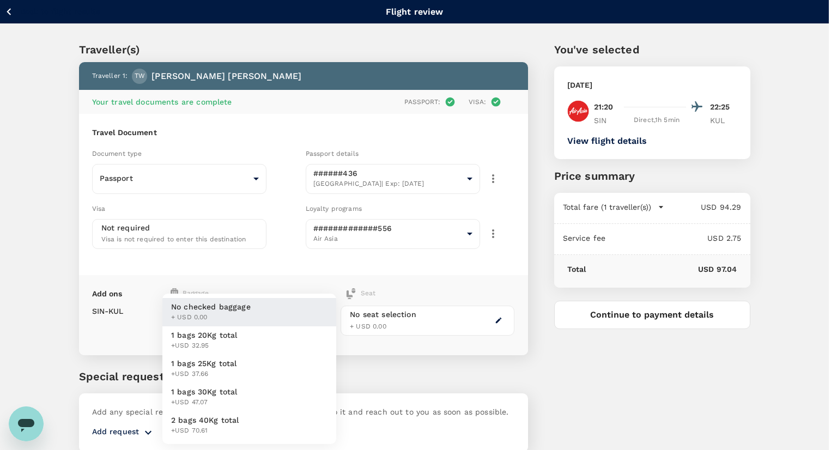
click at [285, 322] on body "Back to flight results Flight review Traveller(s) Traveller 1 : TW Tomoyuki Wat…" at bounding box center [418, 247] width 837 height 495
click at [279, 338] on li "1 bags 20Kg total +USD 32.95" at bounding box center [249, 340] width 174 height 28
type input "1 - 32.95"
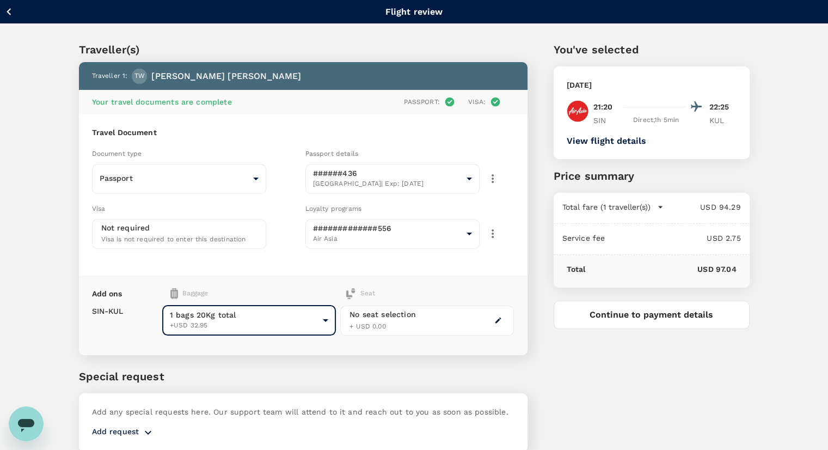
click at [379, 324] on span "+ USD 0.00" at bounding box center [368, 326] width 36 height 8
click at [494, 323] on button "button" at bounding box center [498, 320] width 13 height 13
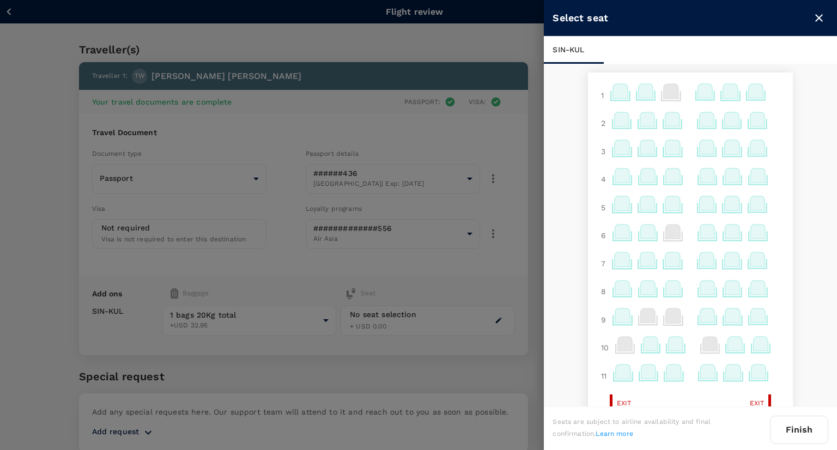
click at [697, 93] on icon at bounding box center [704, 91] width 15 height 14
click at [685, 149] on p "Select" at bounding box center [689, 152] width 24 height 11
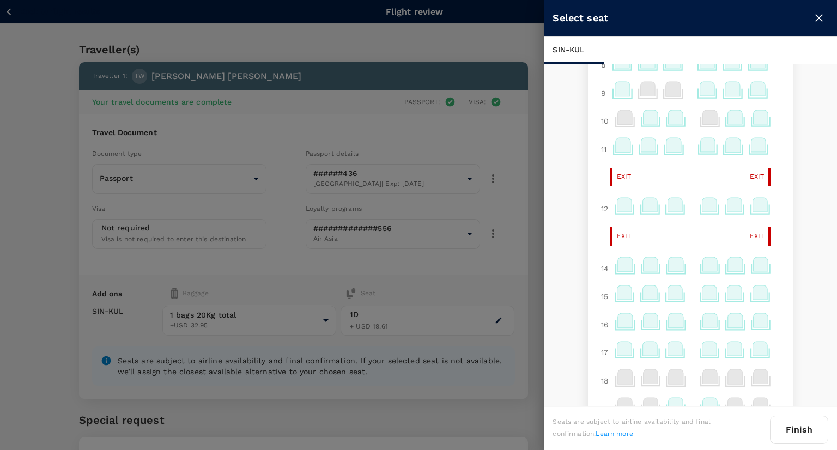
scroll to position [231, 0]
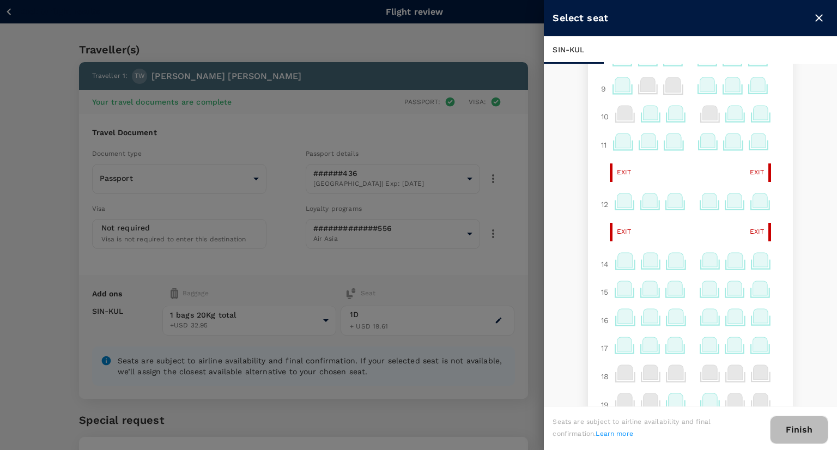
click at [807, 428] on button "Finish" at bounding box center [799, 430] width 58 height 28
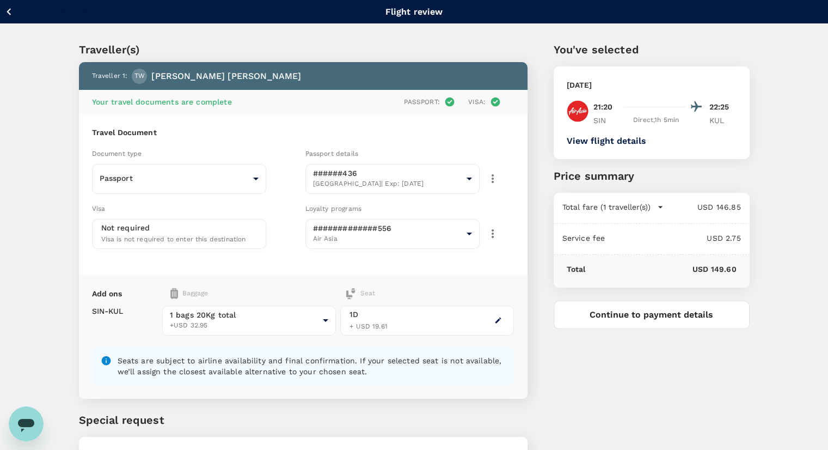
click at [678, 309] on button "Continue to payment details" at bounding box center [652, 315] width 196 height 28
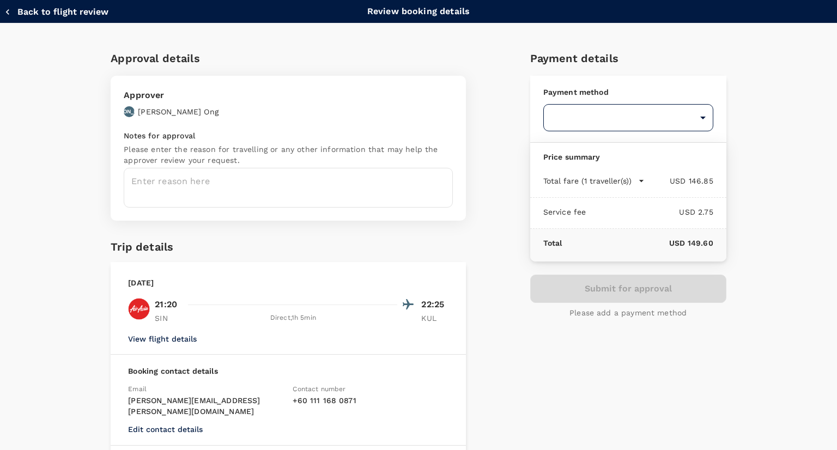
click at [601, 119] on body "Back to flight results Flight review Traveller(s) Traveller 1 : TW Tomoyuki Wat…" at bounding box center [418, 269] width 837 height 538
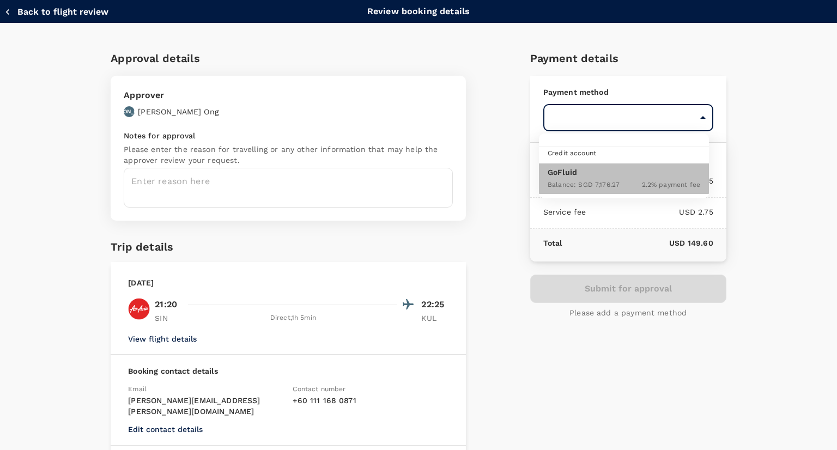
click at [599, 174] on p "GoFluid" at bounding box center [623, 172] width 152 height 11
type input "9ed849ef-52d9-4f6f-a067-9a09209040e1"
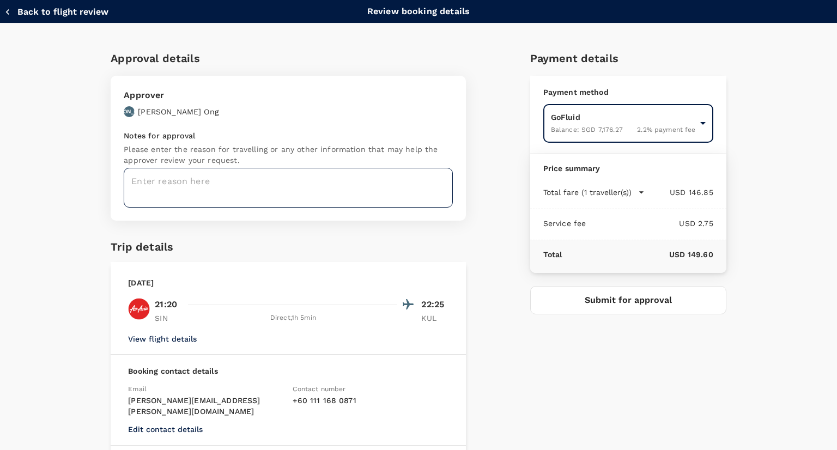
click at [371, 186] on textarea at bounding box center [288, 188] width 329 height 40
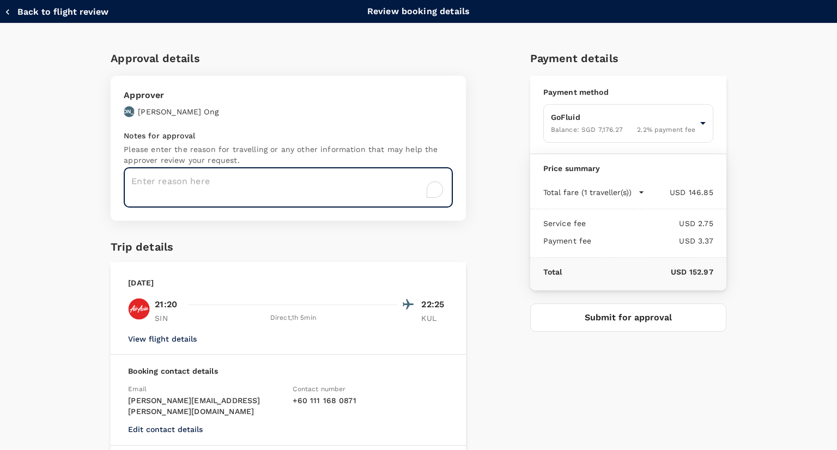
click at [319, 181] on textarea "To enrich screen reader interactions, please activate Accessibility in Grammarl…" at bounding box center [288, 188] width 329 height 40
type textarea "Project M"
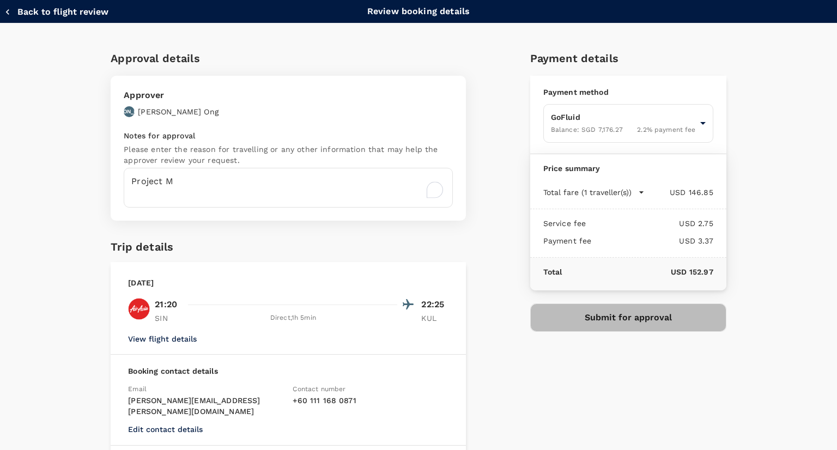
click at [644, 330] on button "Submit for approval" at bounding box center [628, 317] width 196 height 28
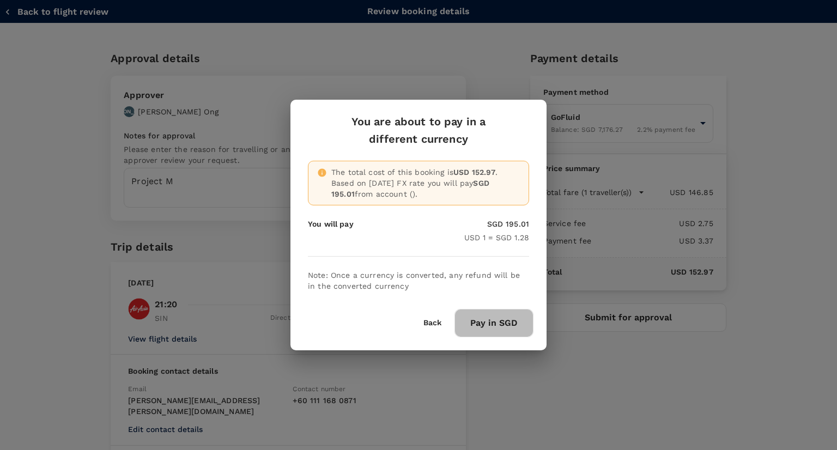
click at [508, 321] on button "Pay in SGD" at bounding box center [493, 323] width 79 height 28
